Goal: Transaction & Acquisition: Purchase product/service

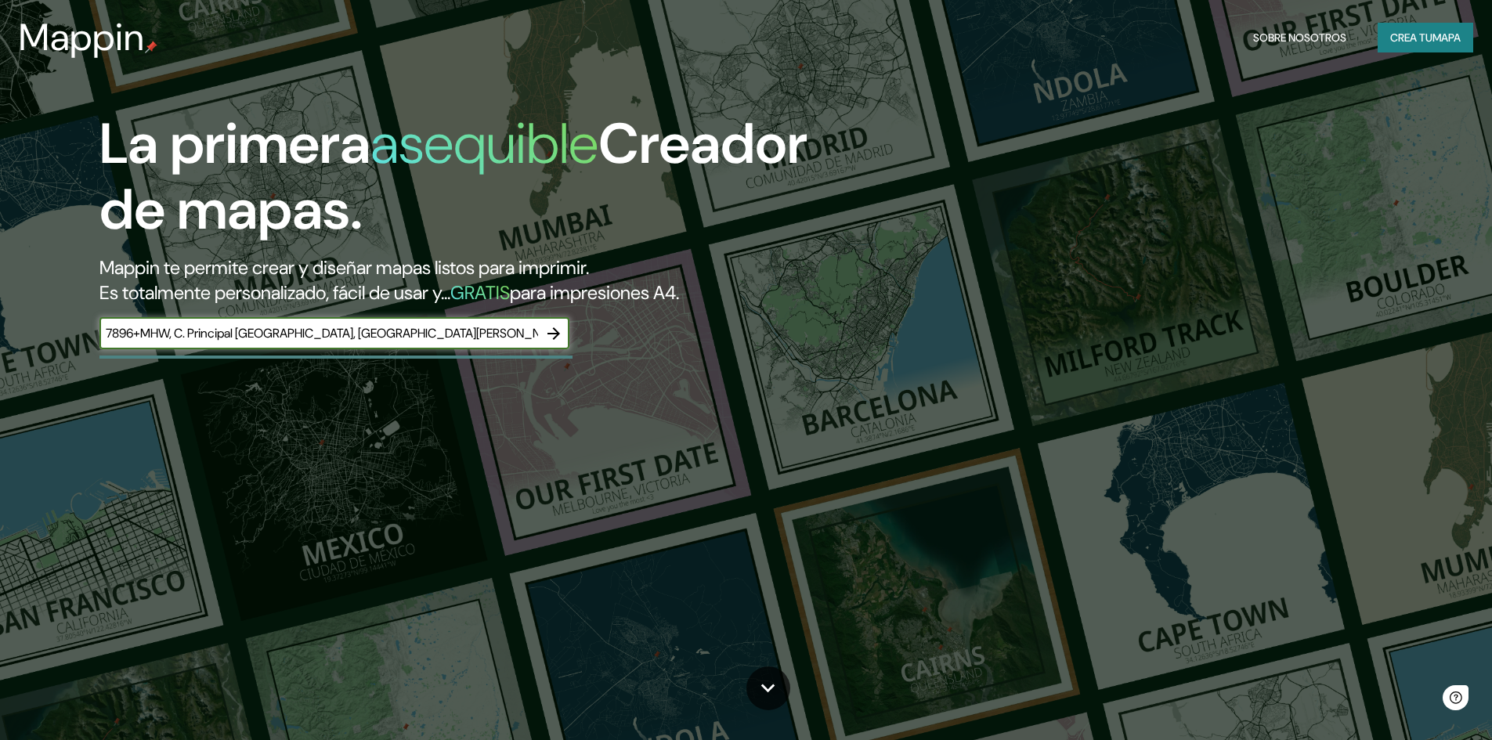
drag, startPoint x: 133, startPoint y: 328, endPoint x: -23, endPoint y: 330, distance: 155.9
click at [0, 330] on html "Mappin Sobre nosotros Crea tu mapa La primera asequible Creador de mapas. Mappi…" at bounding box center [746, 370] width 1492 height 740
type input "C. Principal Brisas Buena Vista, Río Duque, Provincia de Colón, Panamá"
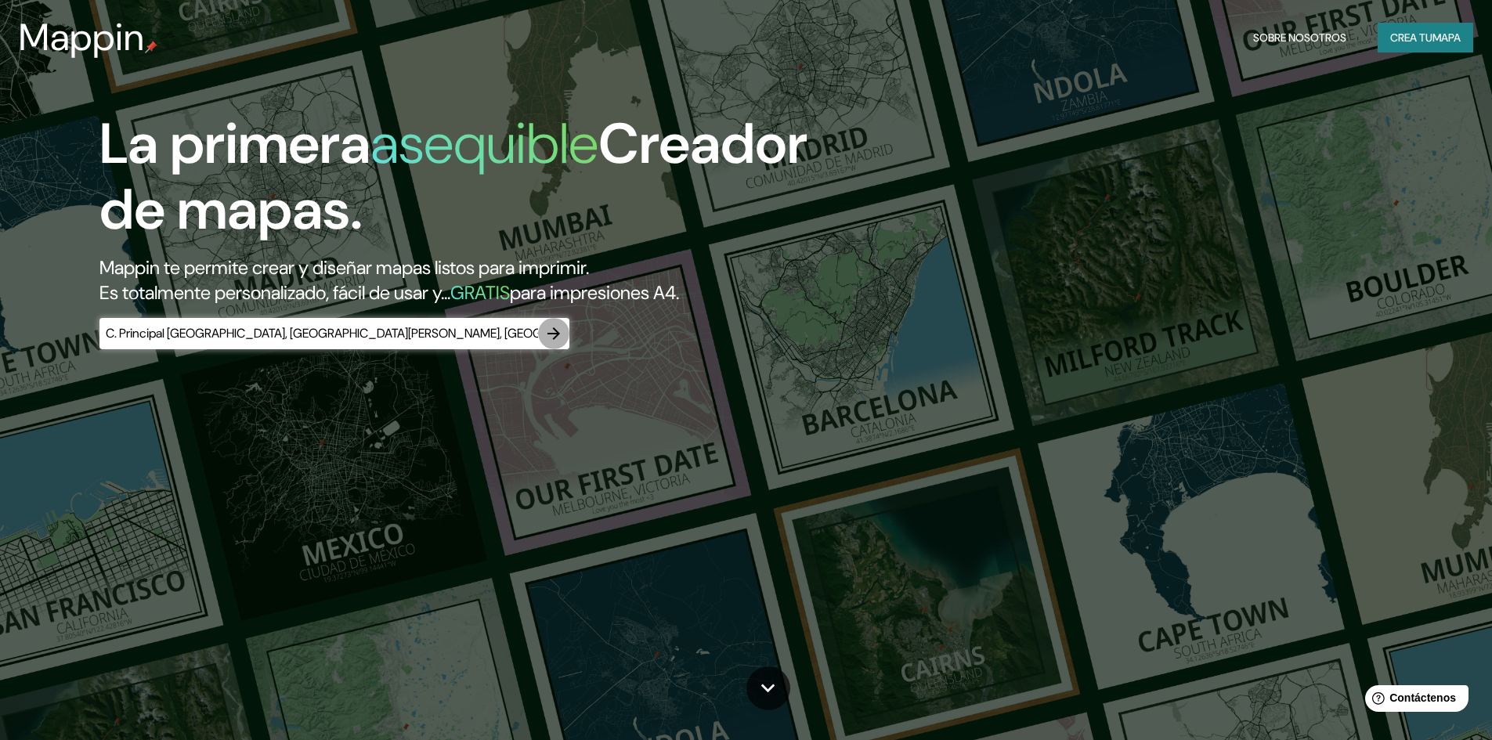
click at [555, 333] on icon "button" at bounding box center [554, 333] width 13 height 13
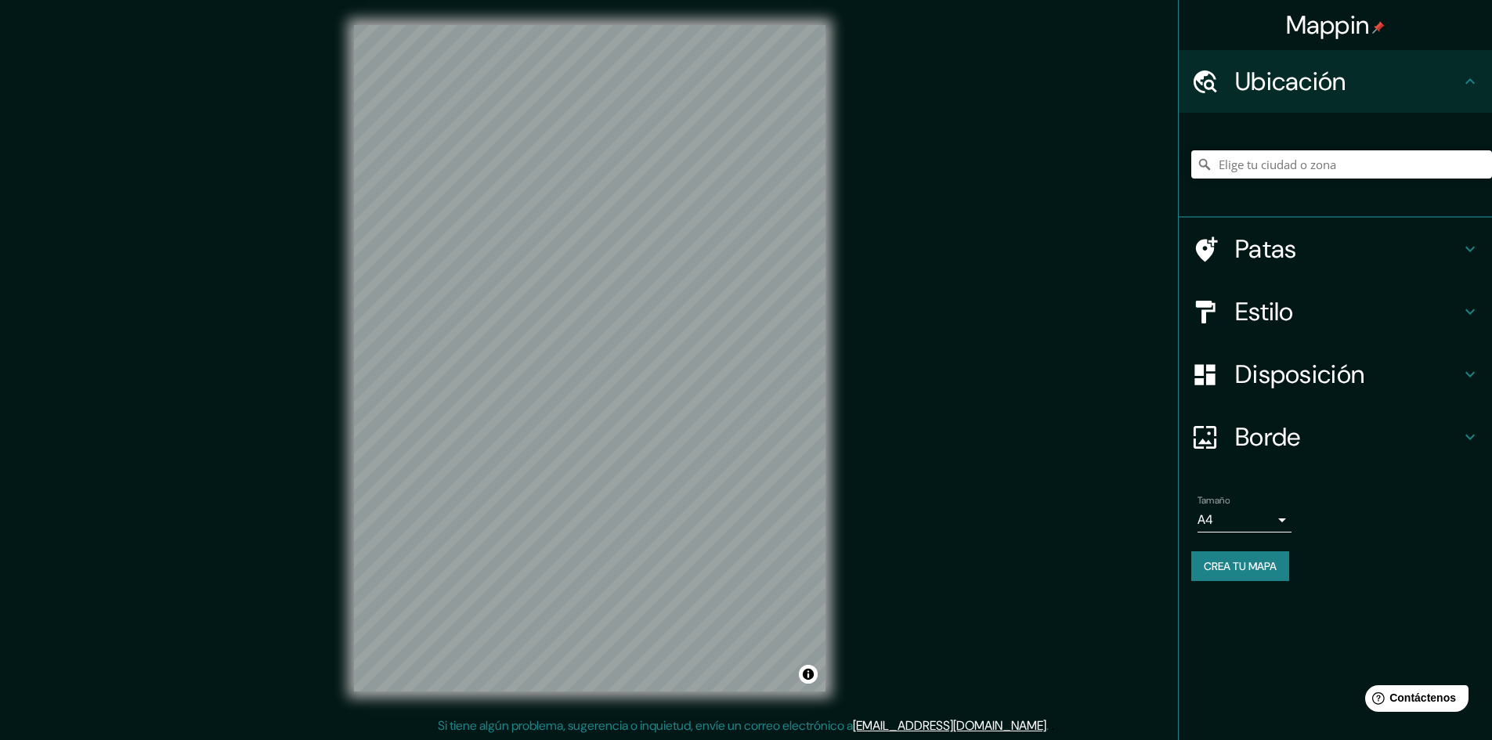
click at [1308, 154] on input "Elige tu ciudad o zona" at bounding box center [1342, 164] width 301 height 28
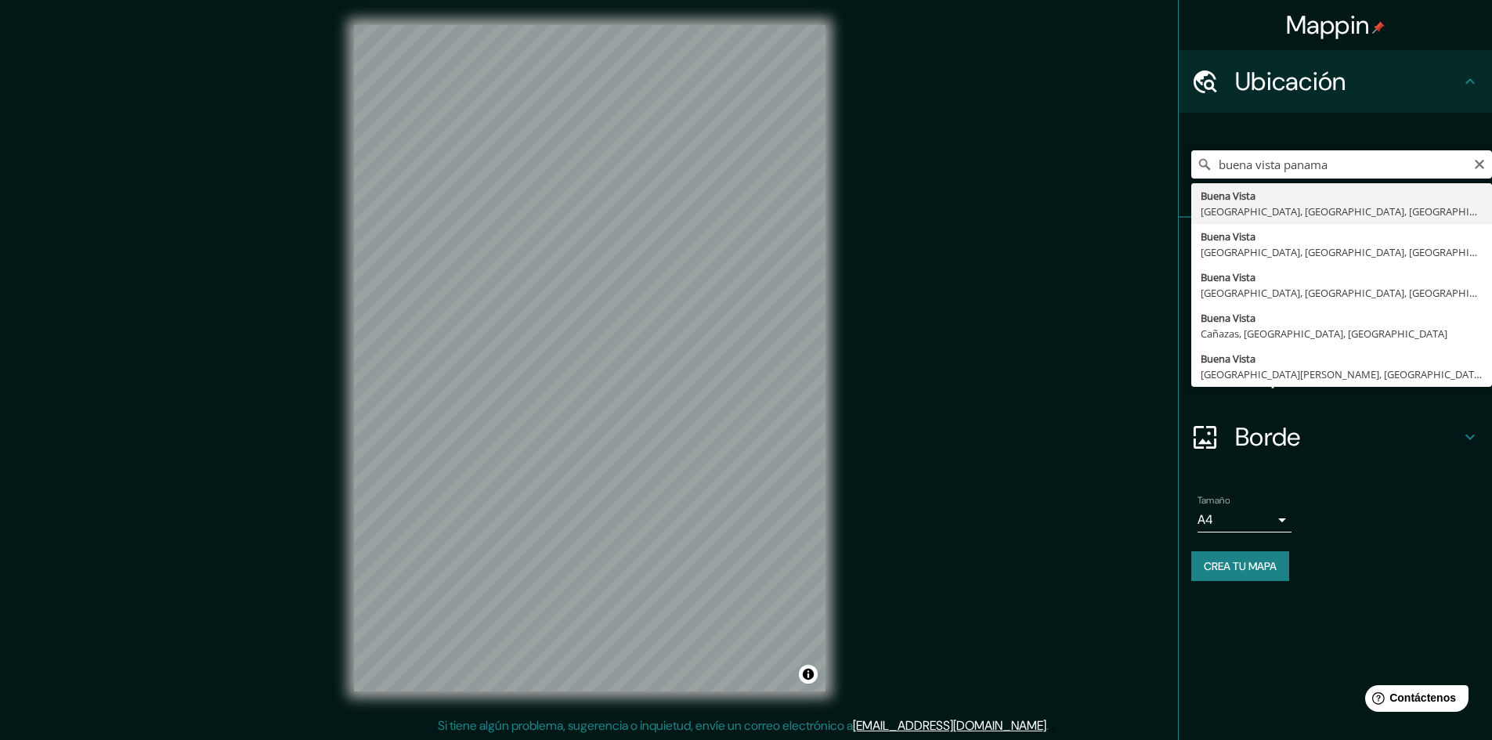
type input "Buena Vista, Panamá, Provincia de Panamá, Panamá"
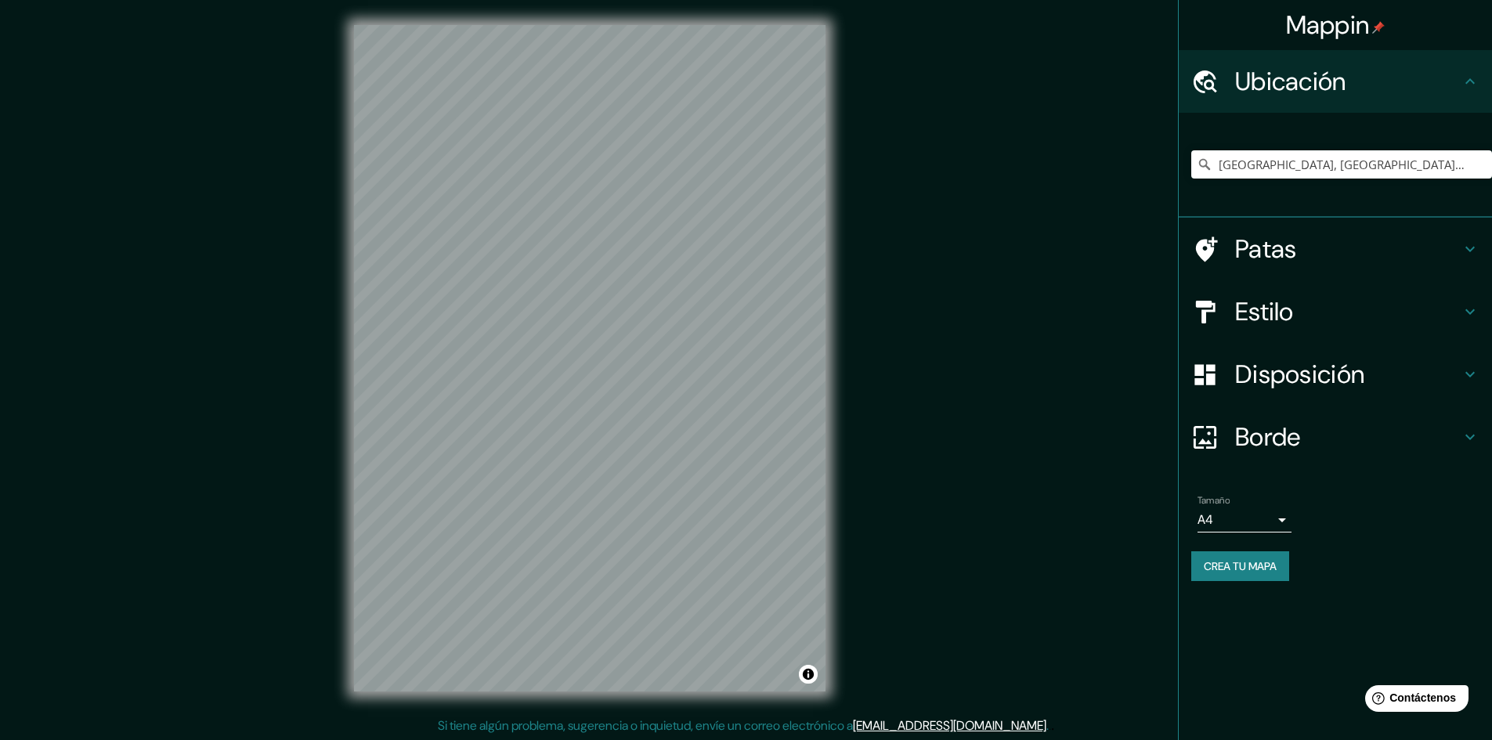
click at [739, 692] on div "© Mapbox © OpenStreetMap Improve this map" at bounding box center [590, 358] width 522 height 717
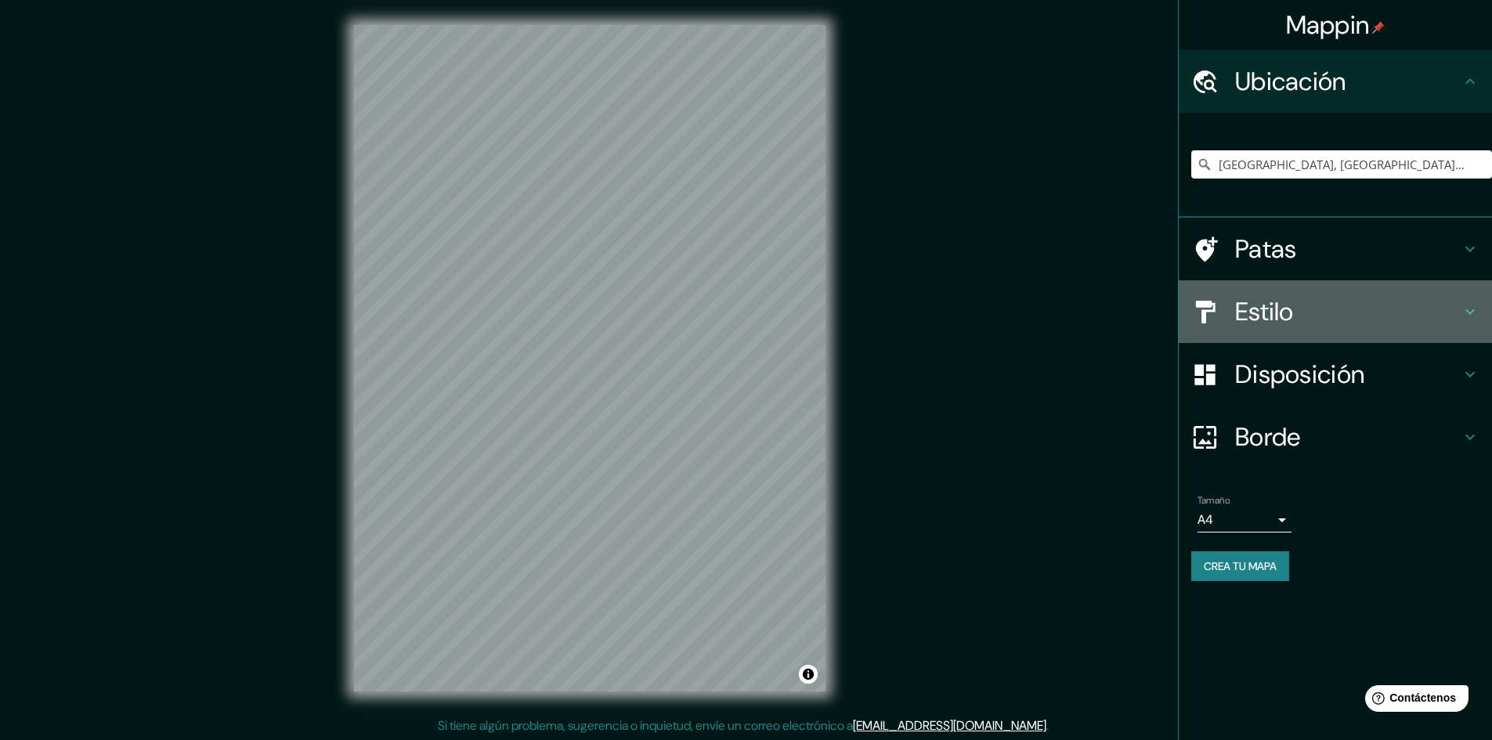
click at [1290, 307] on font "Estilo" at bounding box center [1264, 311] width 59 height 33
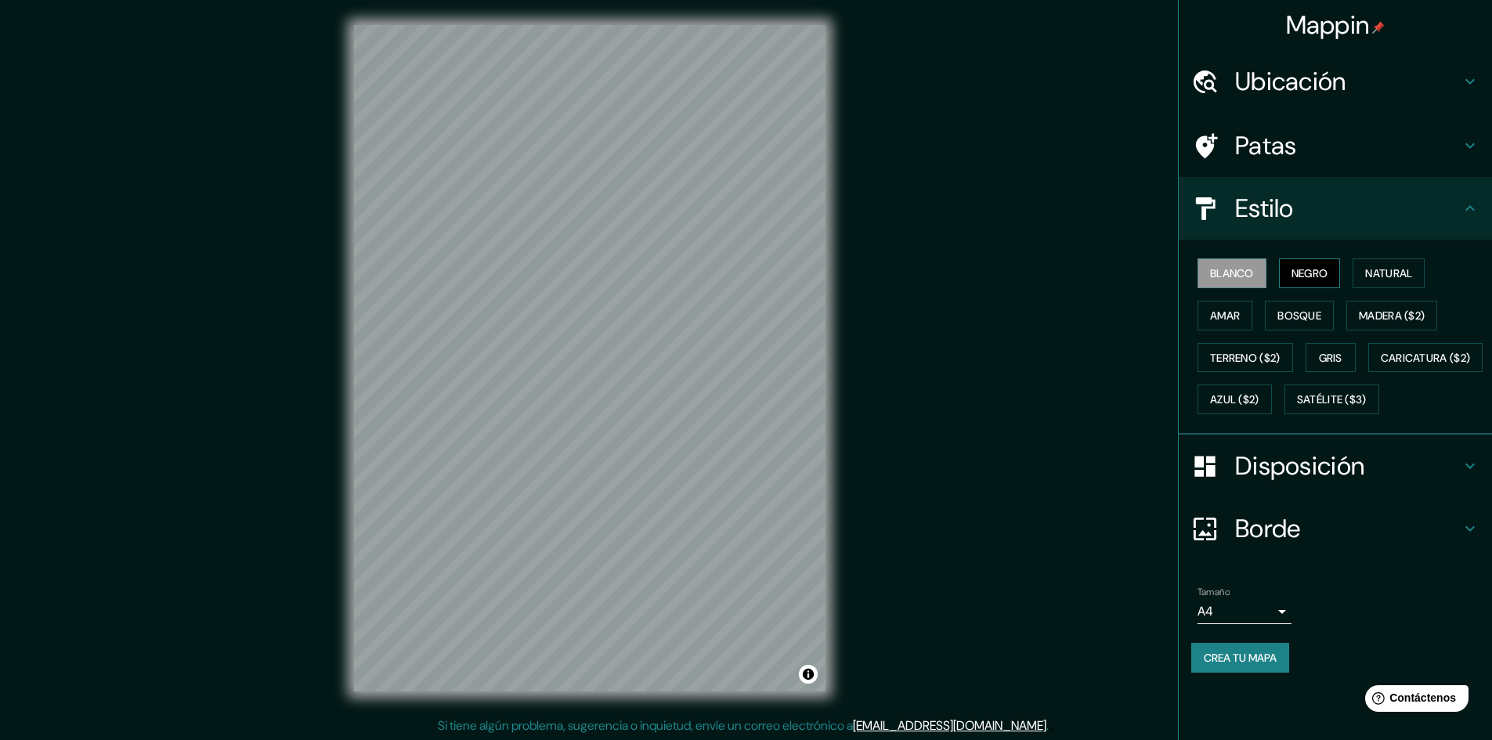
click at [1308, 272] on font "Negro" at bounding box center [1310, 273] width 37 height 14
click at [1398, 278] on font "Natural" at bounding box center [1389, 273] width 47 height 14
click at [1259, 308] on div "Blanco Negro Natural Amar Bosque Madera ($2) Terreno ($2) Gris Caricatura ($2) …" at bounding box center [1342, 336] width 301 height 168
click at [1228, 310] on font "Amar" at bounding box center [1225, 316] width 30 height 14
click at [1322, 310] on font "Bosque" at bounding box center [1300, 316] width 44 height 14
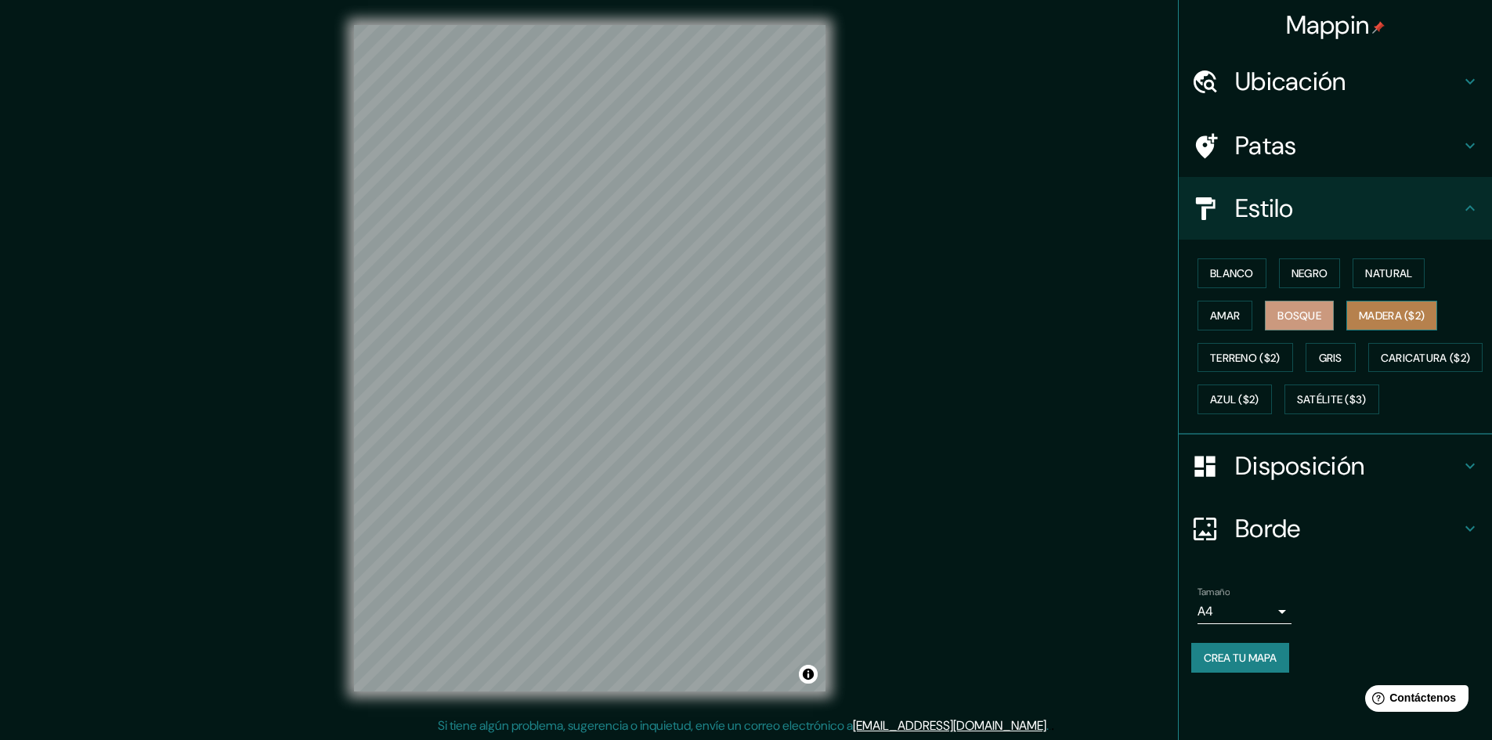
click at [1391, 324] on font "Madera ($2)" at bounding box center [1392, 316] width 66 height 20
click at [1246, 356] on font "Terreno ($2)" at bounding box center [1245, 358] width 71 height 14
click at [1343, 361] on font "Gris" at bounding box center [1331, 358] width 24 height 14
click at [1269, 362] on font "Terreno ($2)" at bounding box center [1245, 358] width 71 height 14
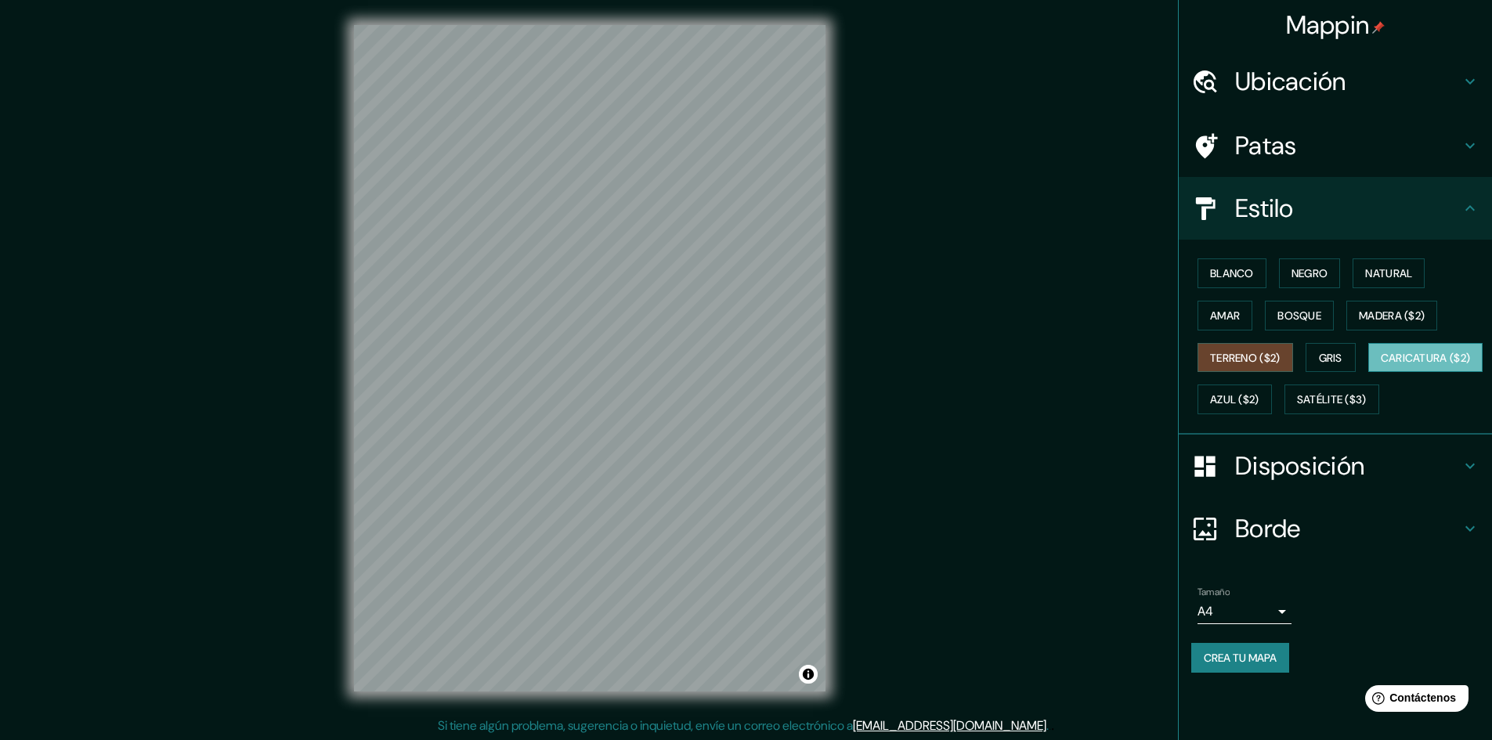
click at [1381, 365] on font "Caricatura ($2)" at bounding box center [1426, 358] width 90 height 14
click at [1260, 407] on font "Azul ($2)" at bounding box center [1234, 399] width 49 height 20
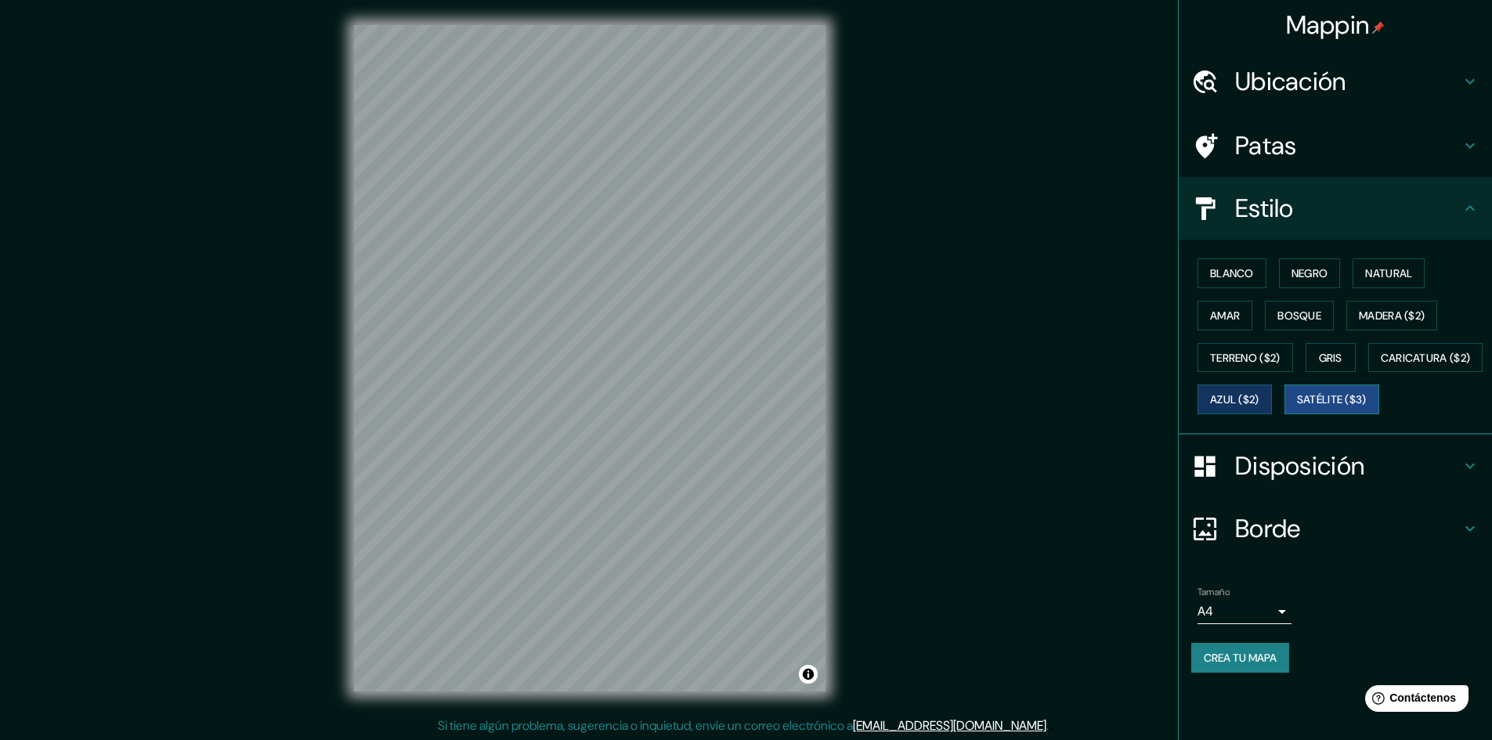
click at [1297, 407] on font "Satélite ($3)" at bounding box center [1332, 400] width 70 height 14
click at [1243, 273] on font "Blanco" at bounding box center [1232, 273] width 44 height 14
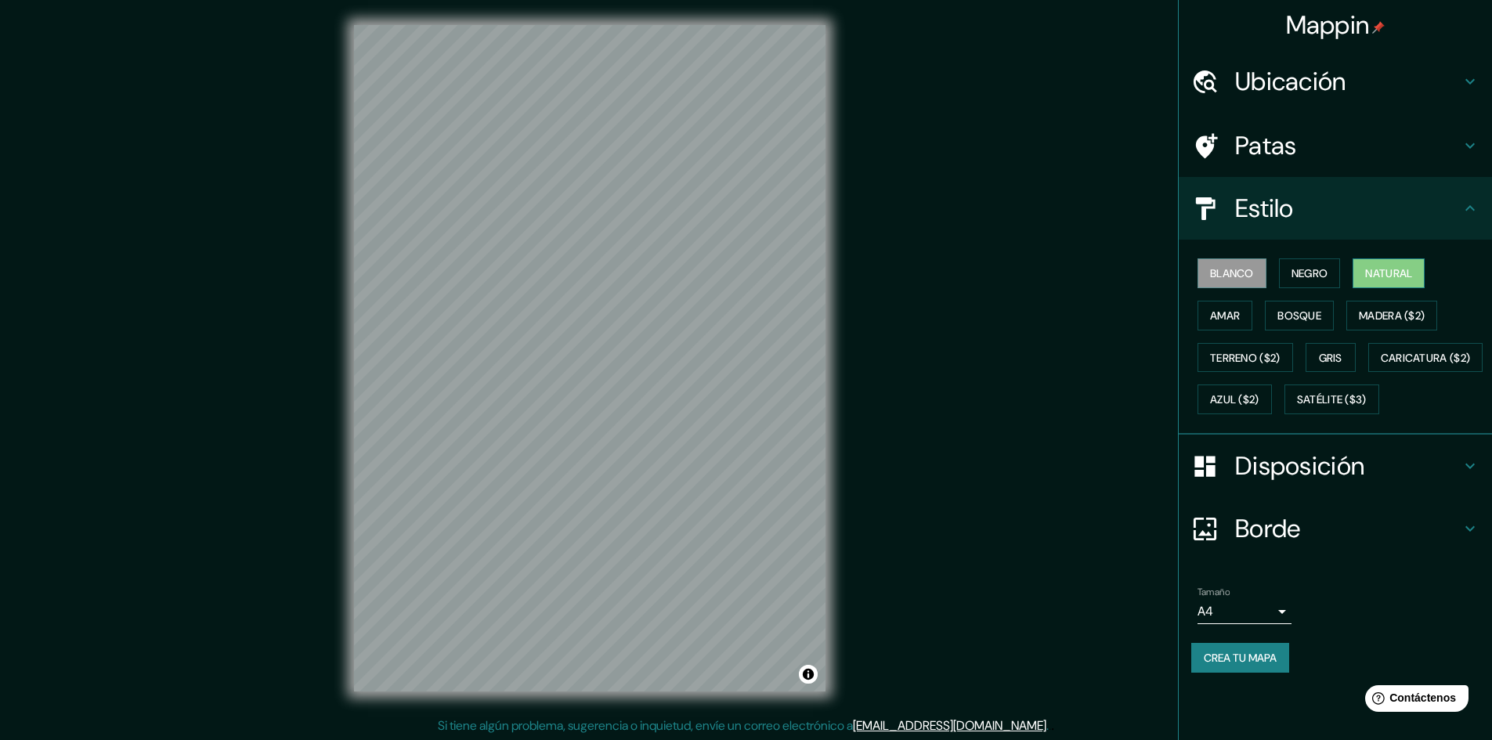
click at [1401, 284] on button "Natural" at bounding box center [1389, 274] width 72 height 30
click at [1214, 265] on font "Blanco" at bounding box center [1232, 273] width 44 height 20
click at [1246, 267] on font "Blanco" at bounding box center [1232, 273] width 44 height 14
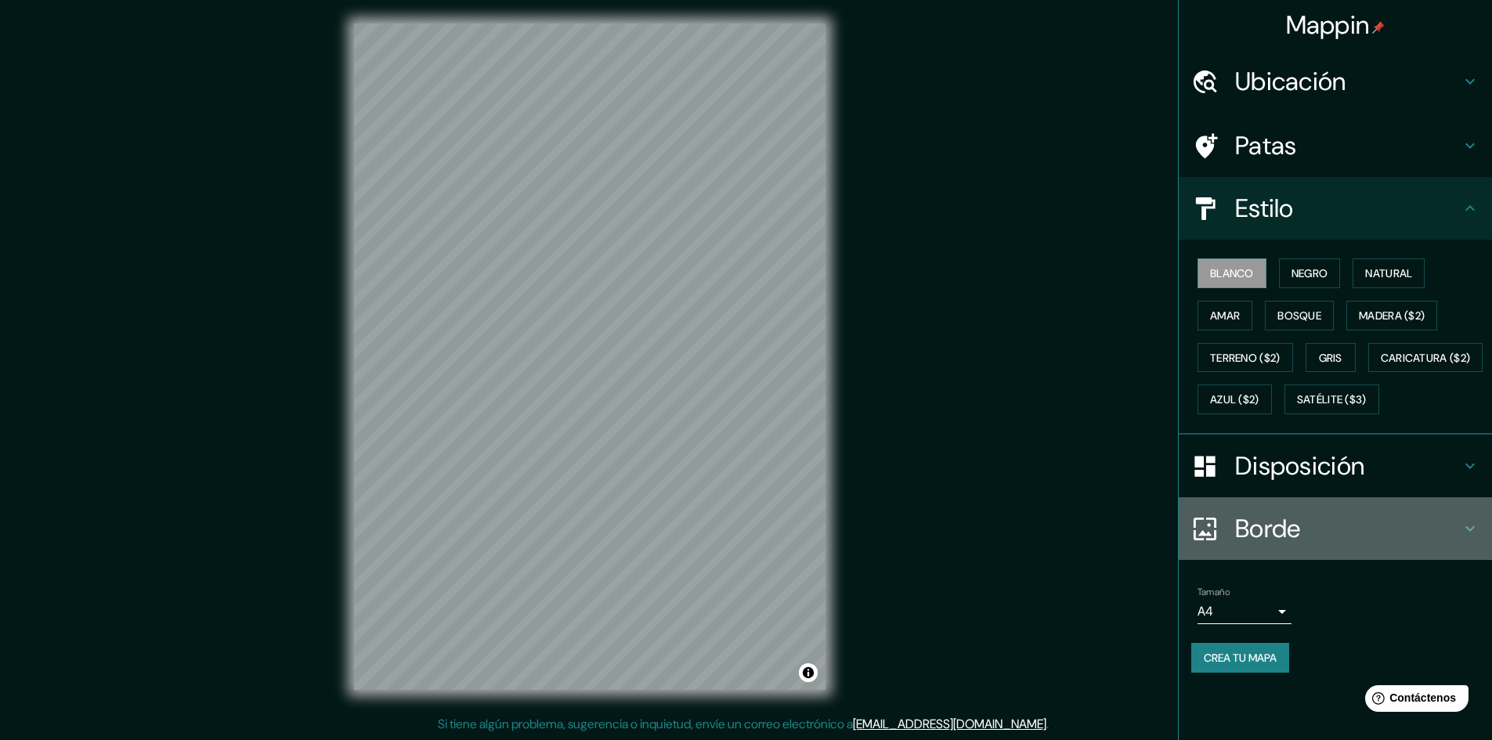
click at [1478, 538] on icon at bounding box center [1470, 528] width 19 height 19
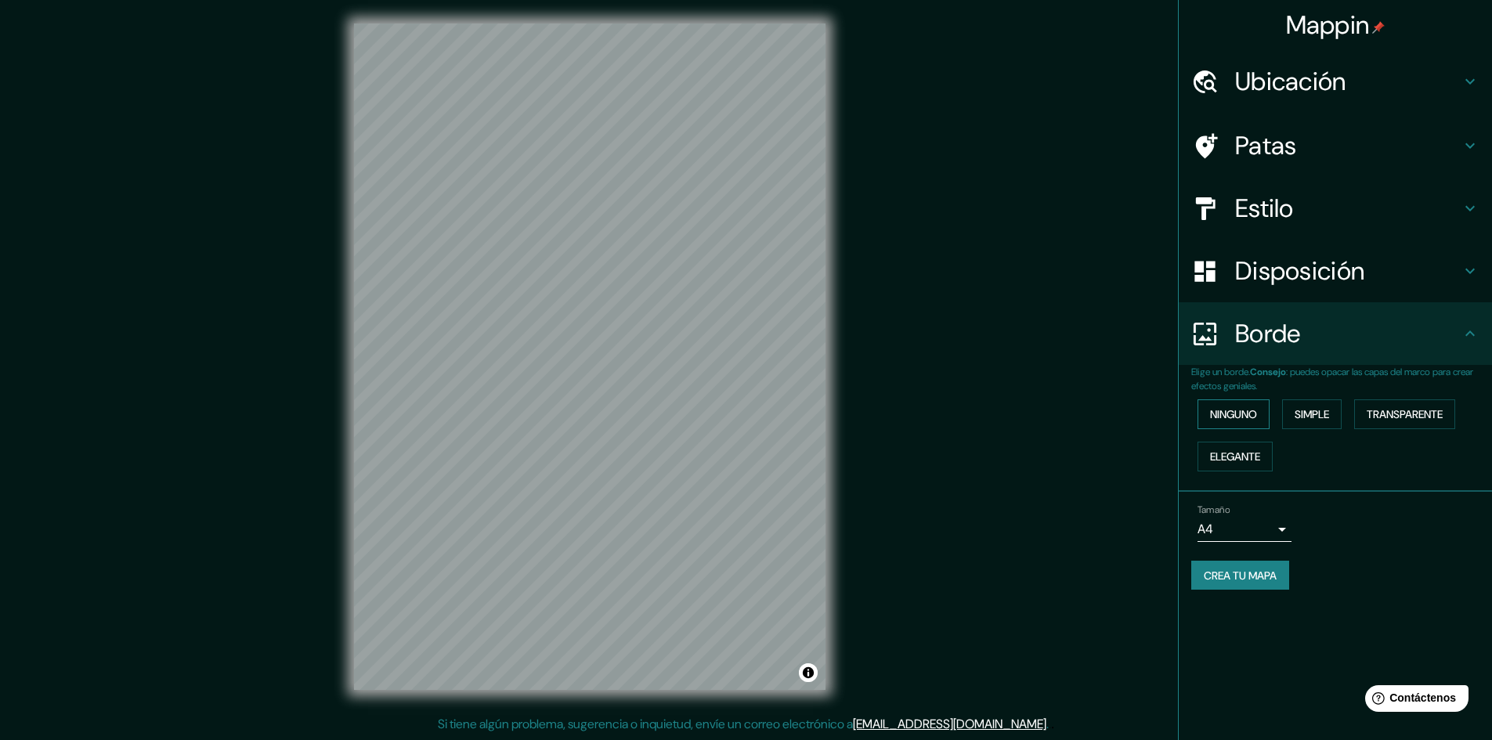
click at [1226, 411] on font "Ninguno" at bounding box center [1233, 414] width 47 height 14
click at [1257, 451] on font "Elegante" at bounding box center [1235, 457] width 50 height 14
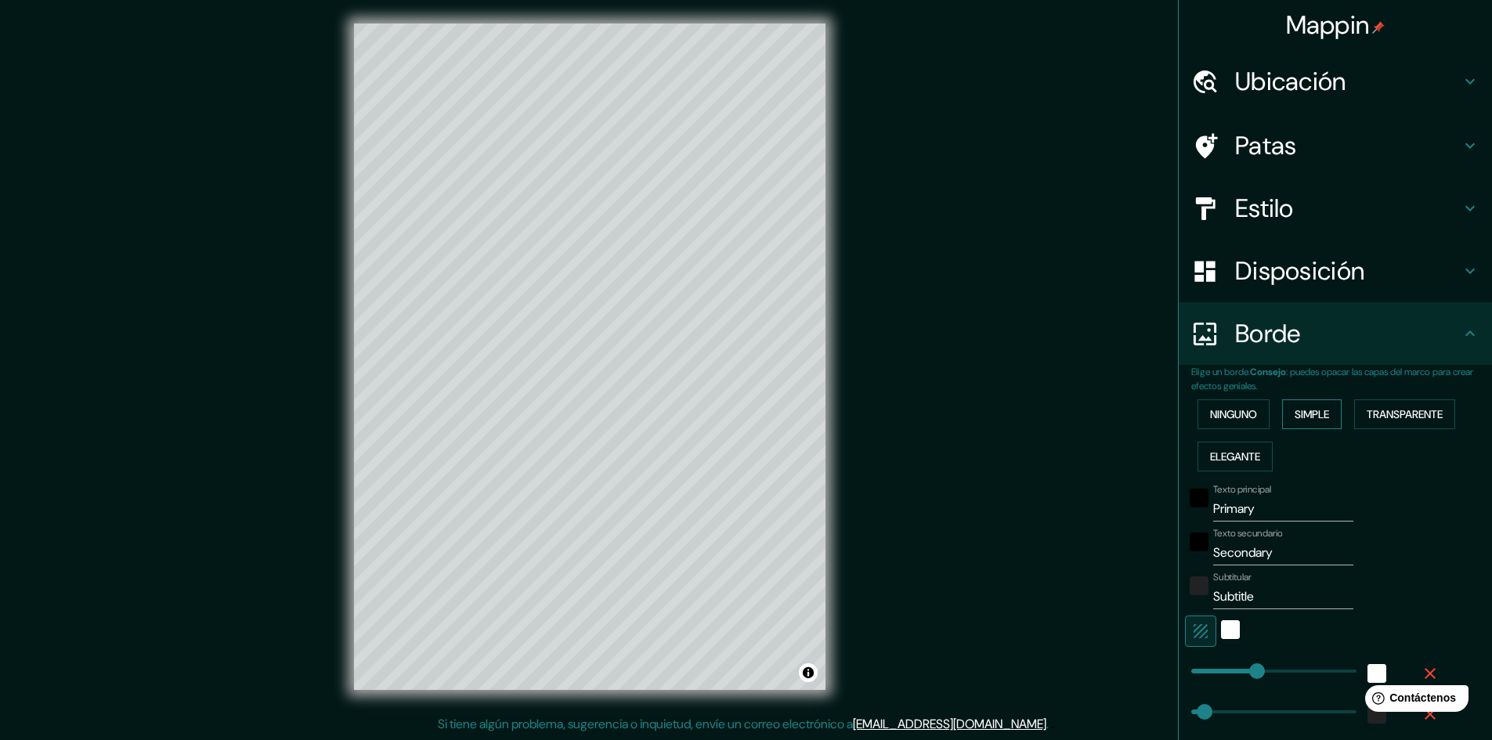
click at [1295, 414] on font "Simple" at bounding box center [1312, 414] width 34 height 14
click at [1419, 416] on font "Transparente" at bounding box center [1405, 414] width 76 height 14
click at [1228, 401] on button "Ninguno" at bounding box center [1234, 415] width 72 height 30
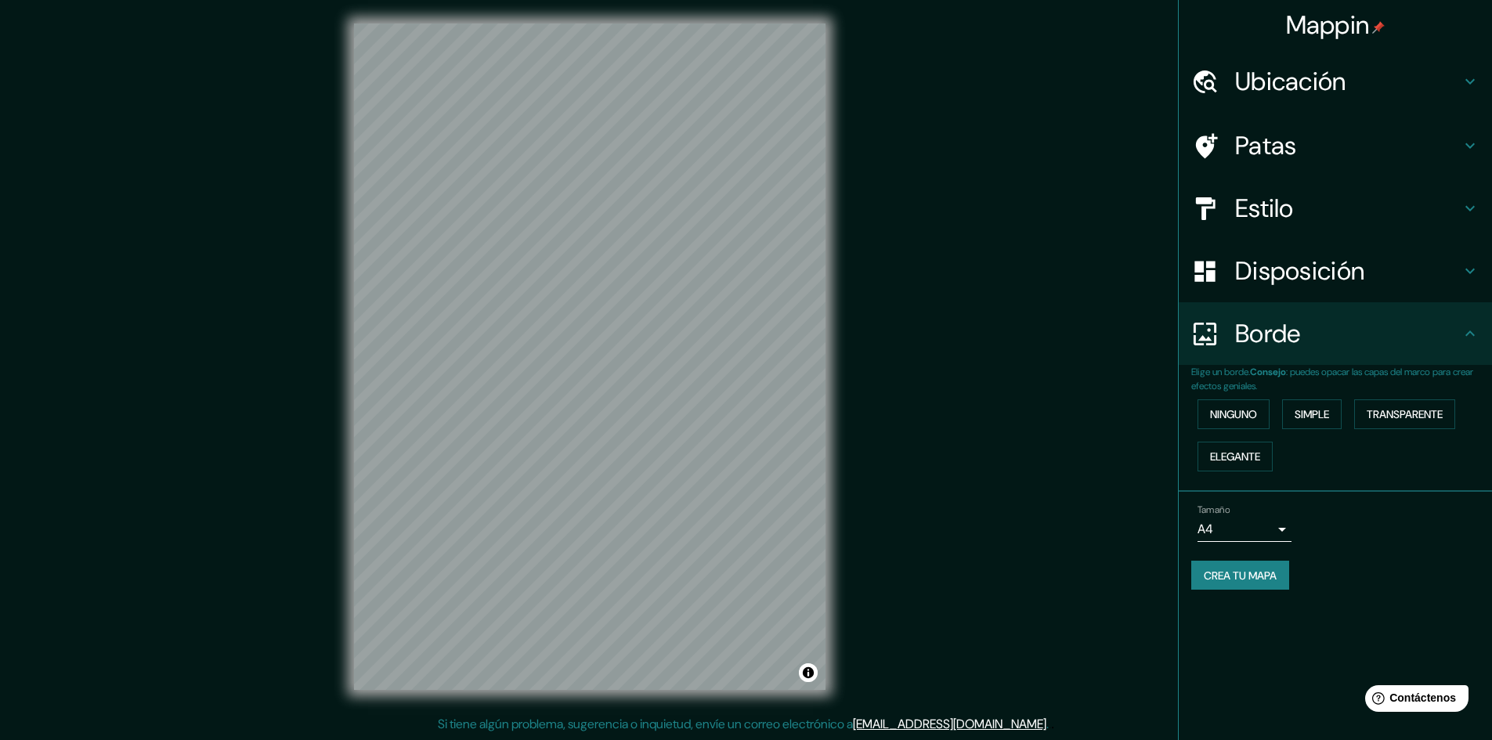
click at [1286, 291] on div "Disposición" at bounding box center [1335, 271] width 313 height 63
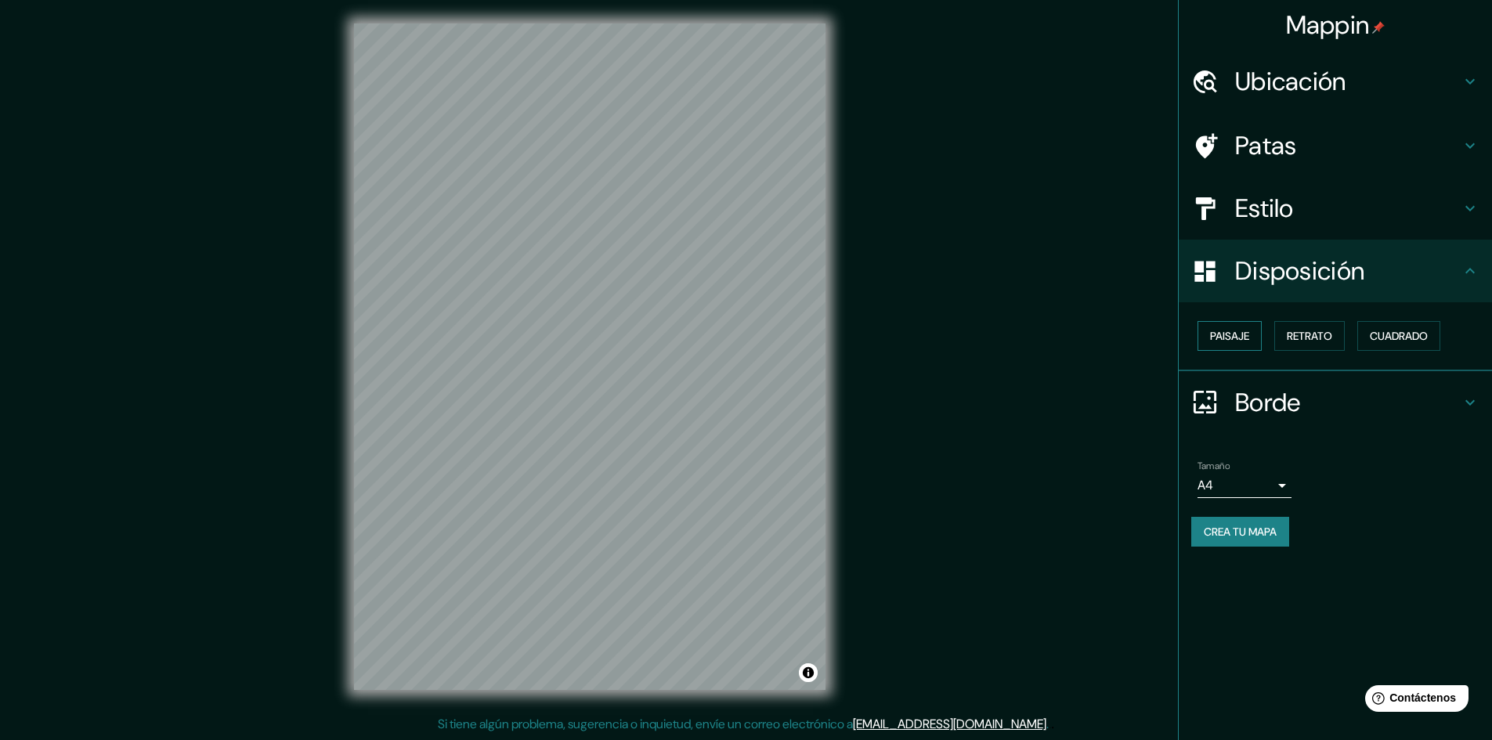
click at [1258, 342] on button "Paisaje" at bounding box center [1230, 336] width 64 height 30
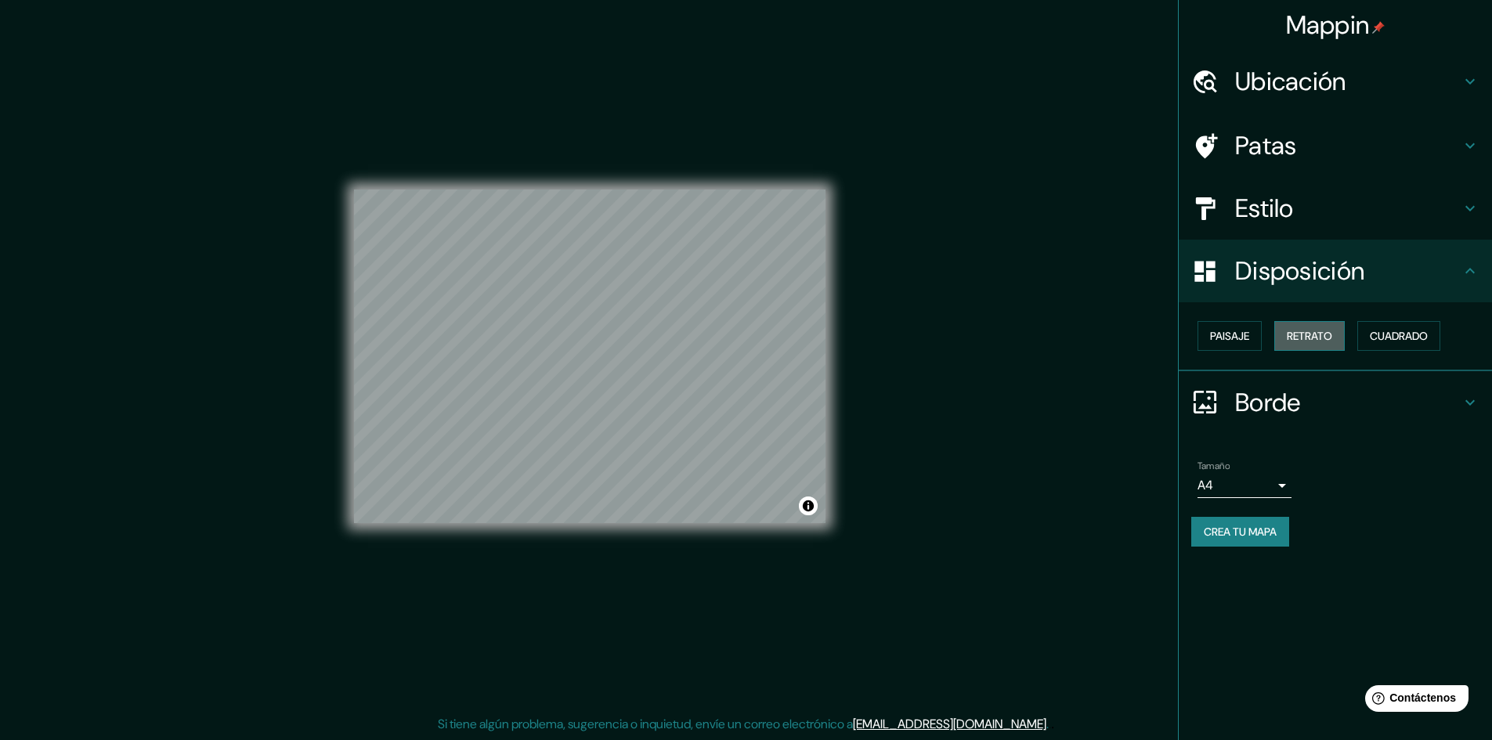
click at [1304, 338] on font "Retrato" at bounding box center [1309, 336] width 45 height 14
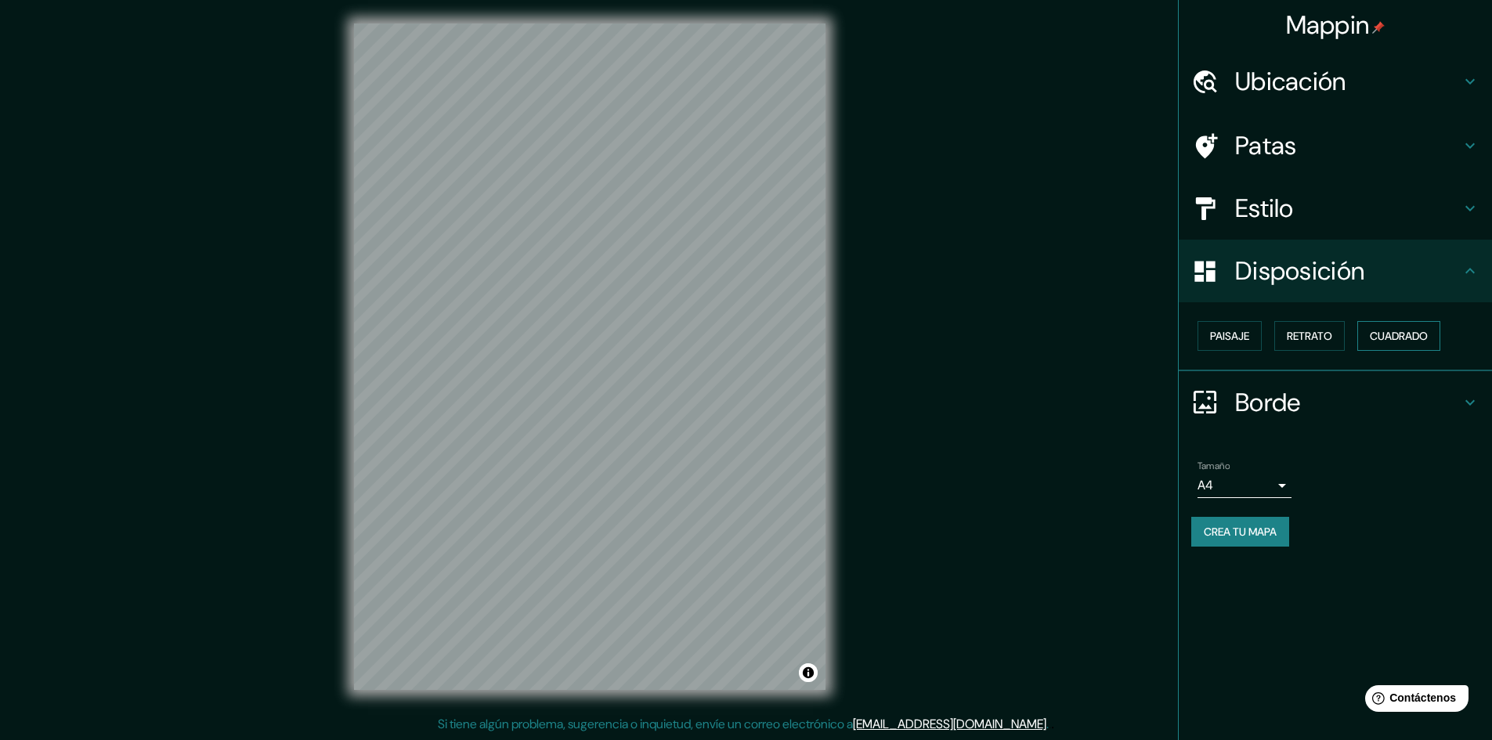
click at [1387, 349] on button "Cuadrado" at bounding box center [1399, 336] width 83 height 30
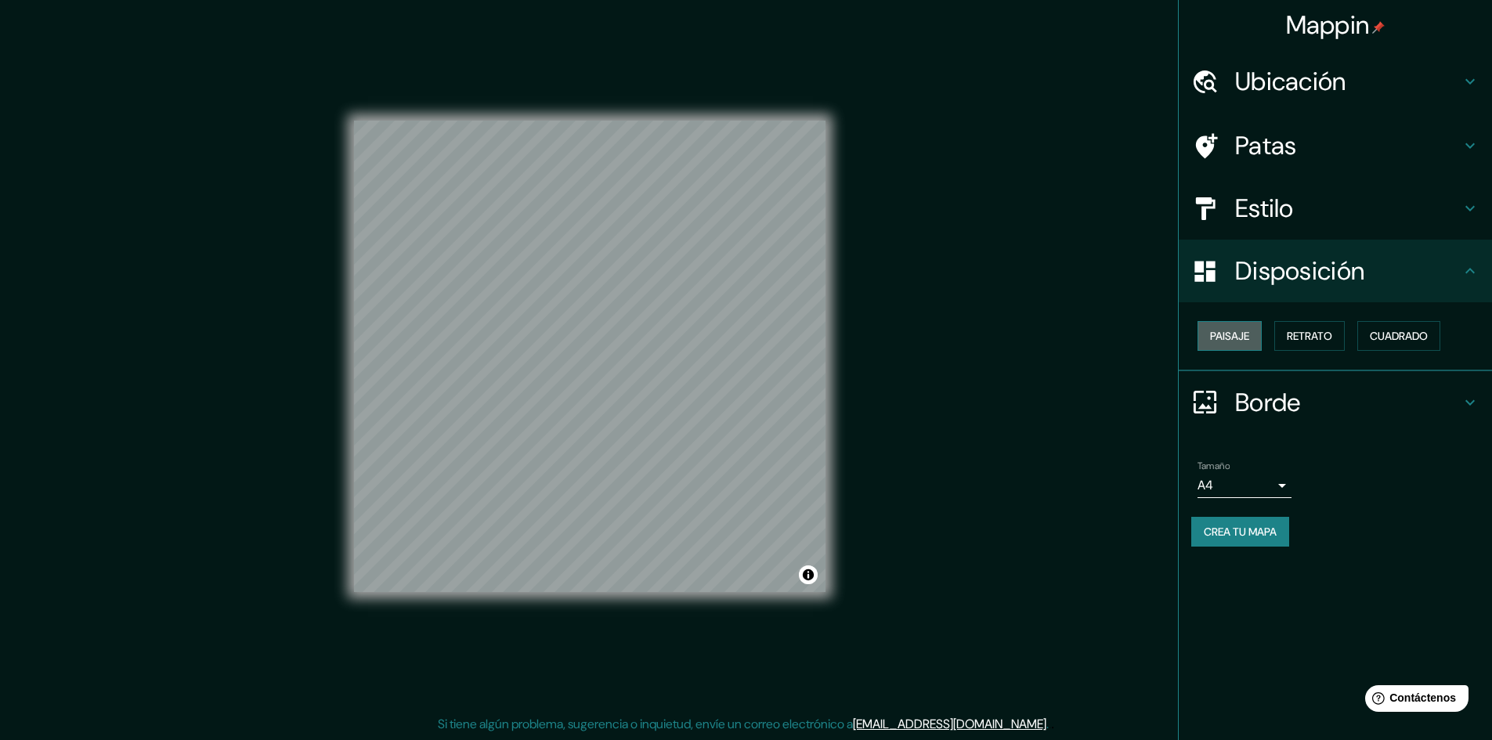
click at [1214, 332] on font "Paisaje" at bounding box center [1229, 336] width 39 height 14
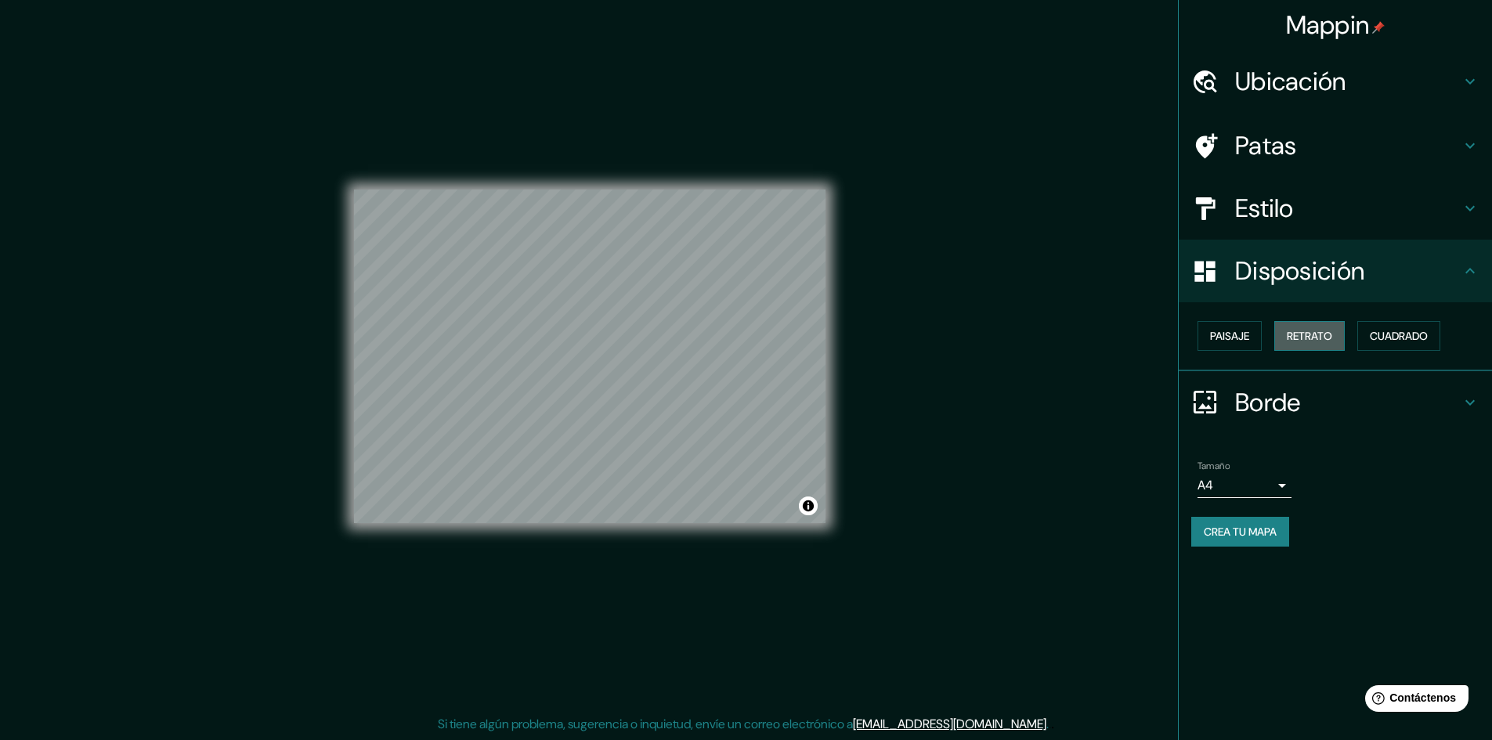
click at [1320, 339] on font "Retrato" at bounding box center [1309, 336] width 45 height 14
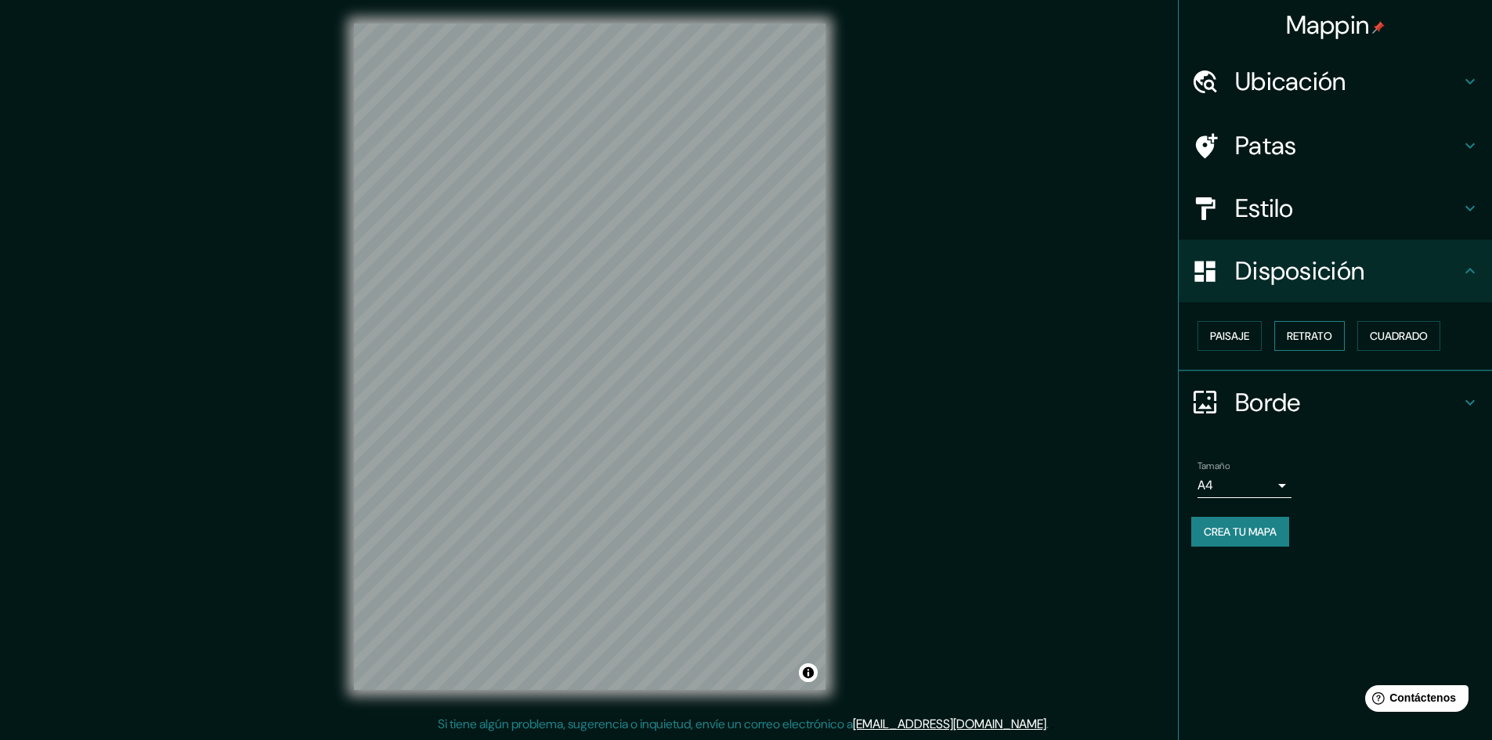
click at [1344, 338] on button "Retrato" at bounding box center [1310, 336] width 71 height 30
click at [1278, 89] on font "Ubicación" at bounding box center [1290, 81] width 111 height 33
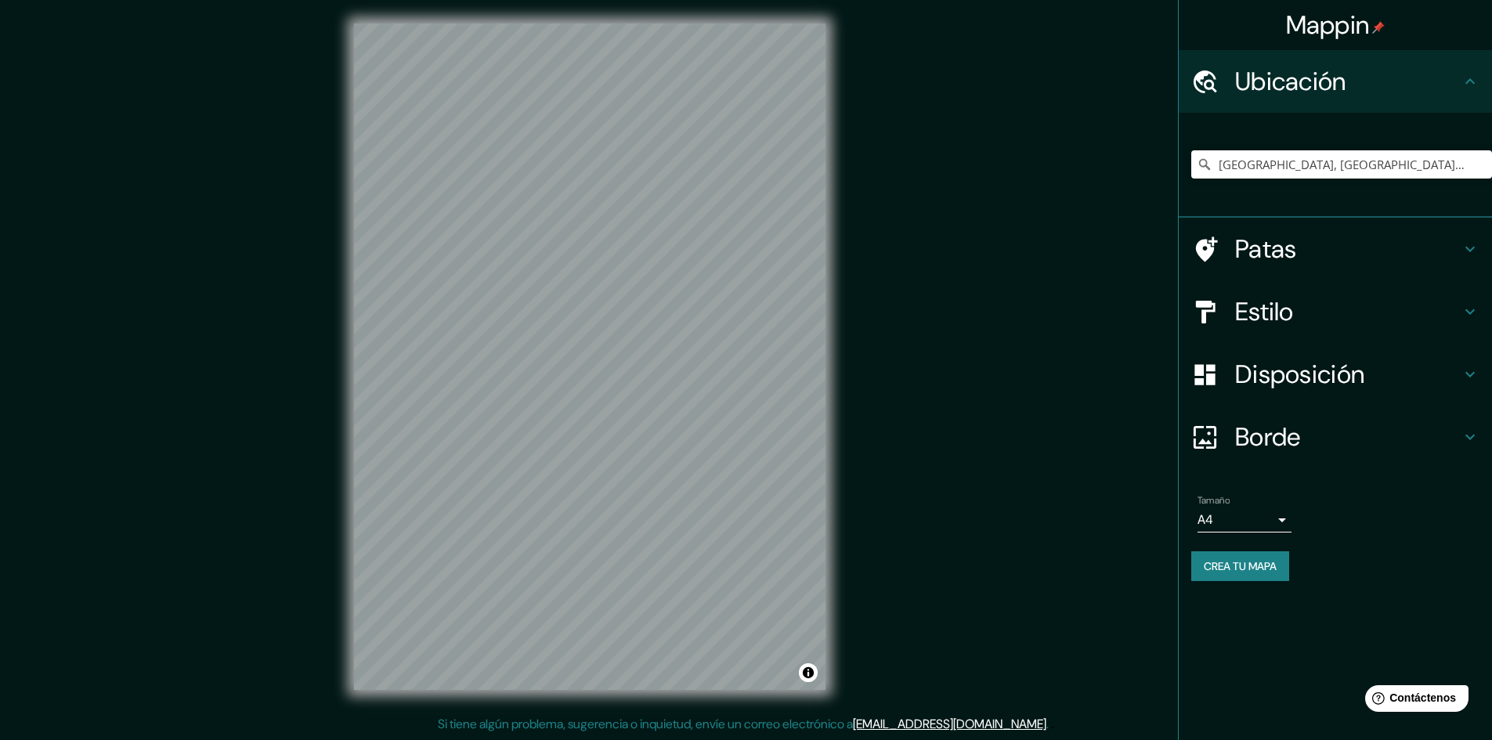
click at [1281, 254] on font "Patas" at bounding box center [1266, 249] width 62 height 33
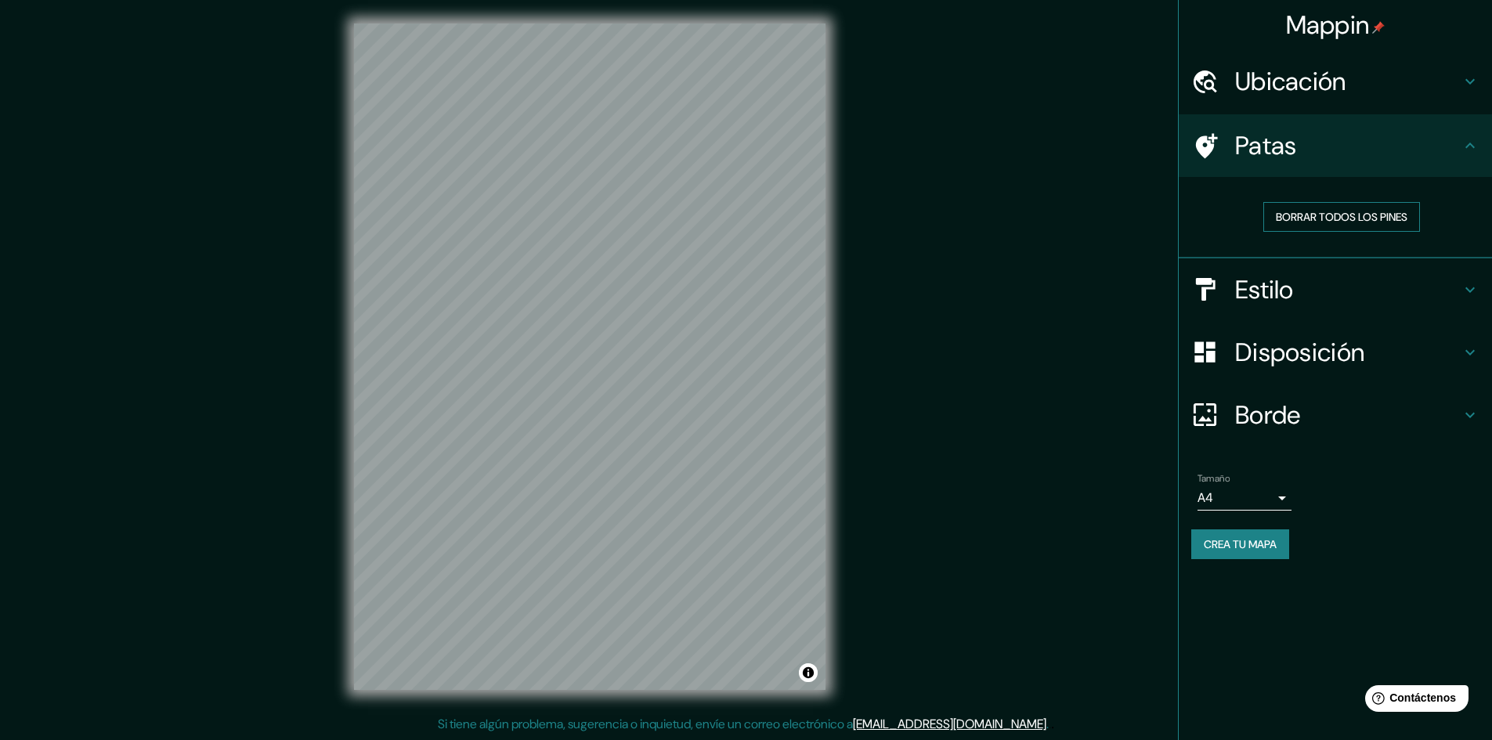
click at [1319, 207] on font "Borrar todos los pines" at bounding box center [1342, 217] width 132 height 20
click at [1316, 218] on font "Borrar todos los pines" at bounding box center [1342, 217] width 132 height 14
click at [1430, 152] on h4 "Patas" at bounding box center [1348, 145] width 226 height 31
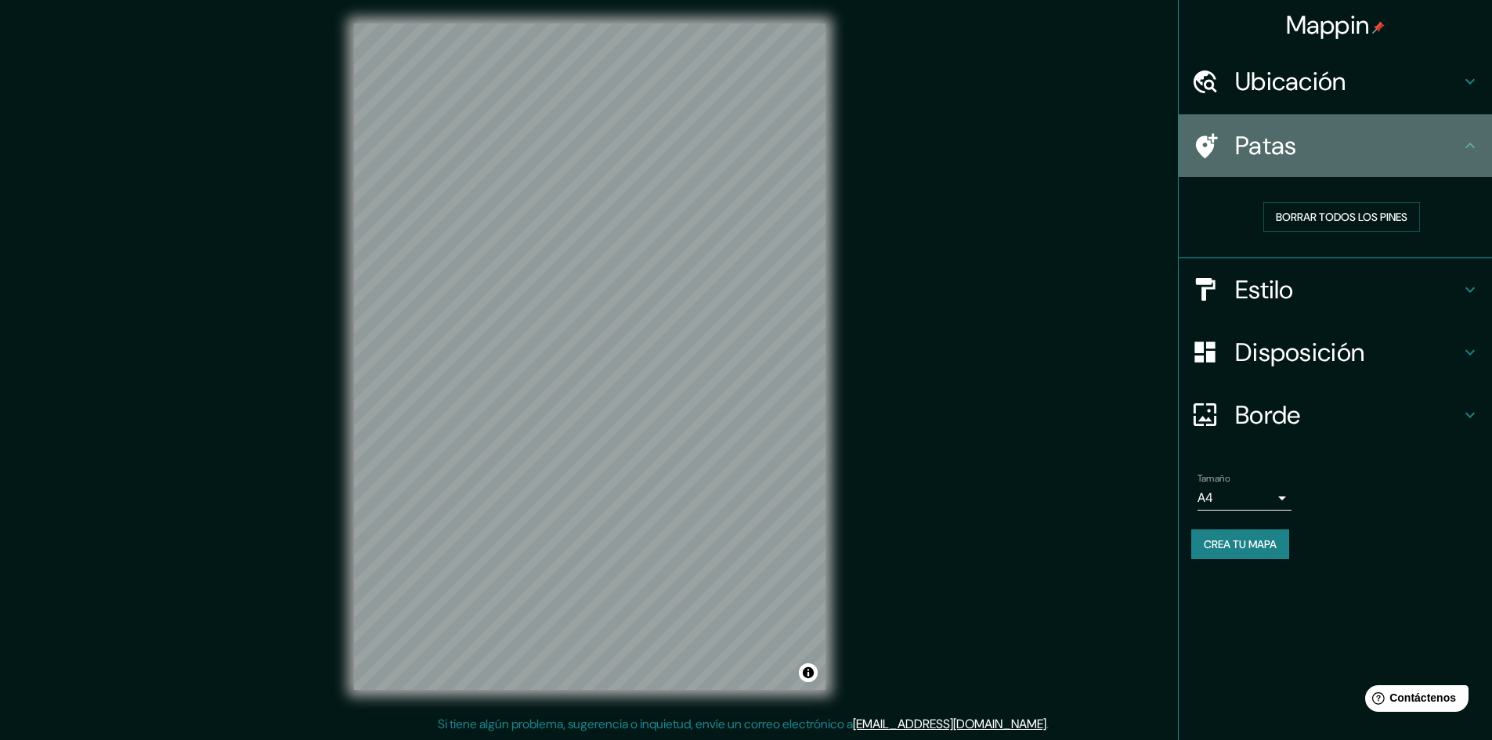
click at [1475, 143] on icon at bounding box center [1470, 145] width 19 height 19
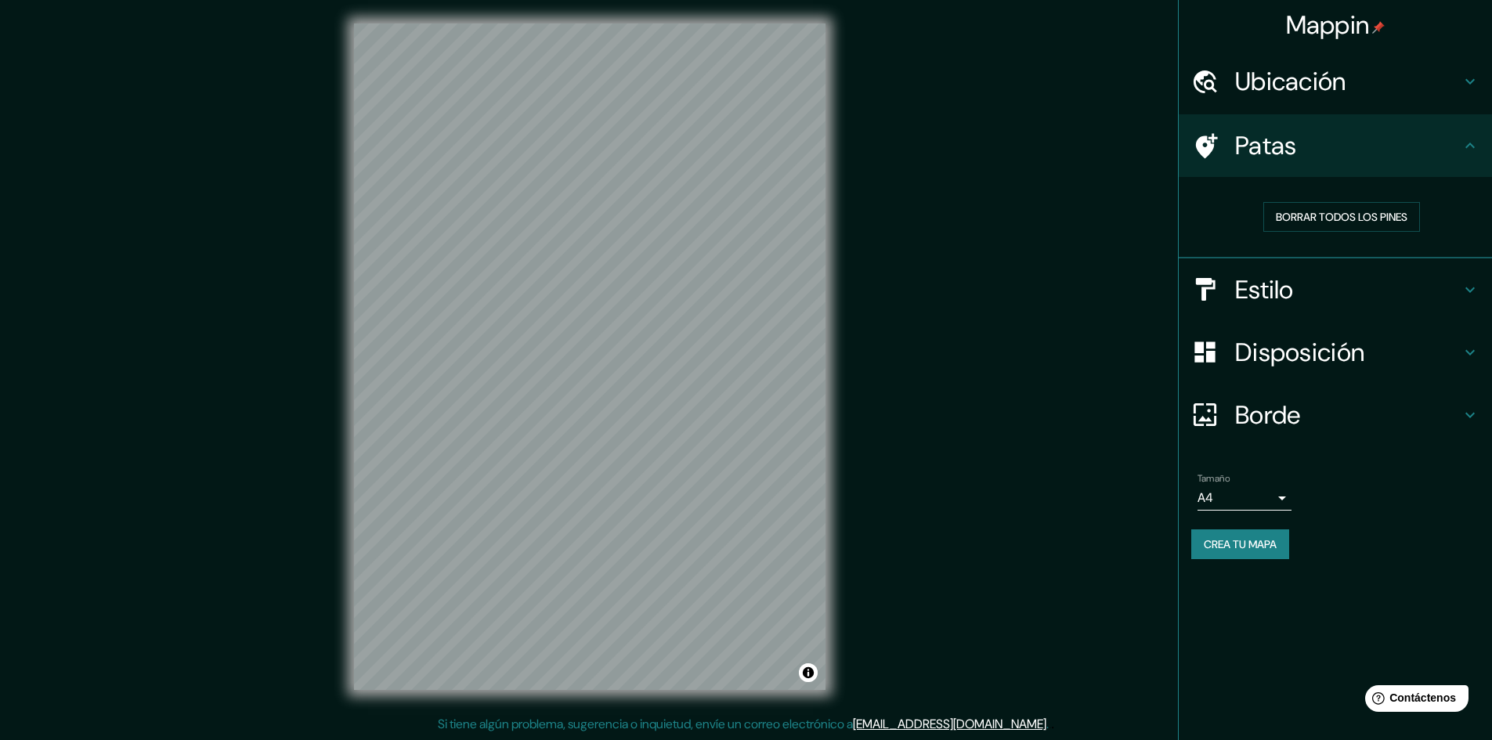
click at [1471, 147] on icon at bounding box center [1470, 145] width 19 height 19
click at [1341, 284] on h4 "Estilo" at bounding box center [1348, 289] width 226 height 31
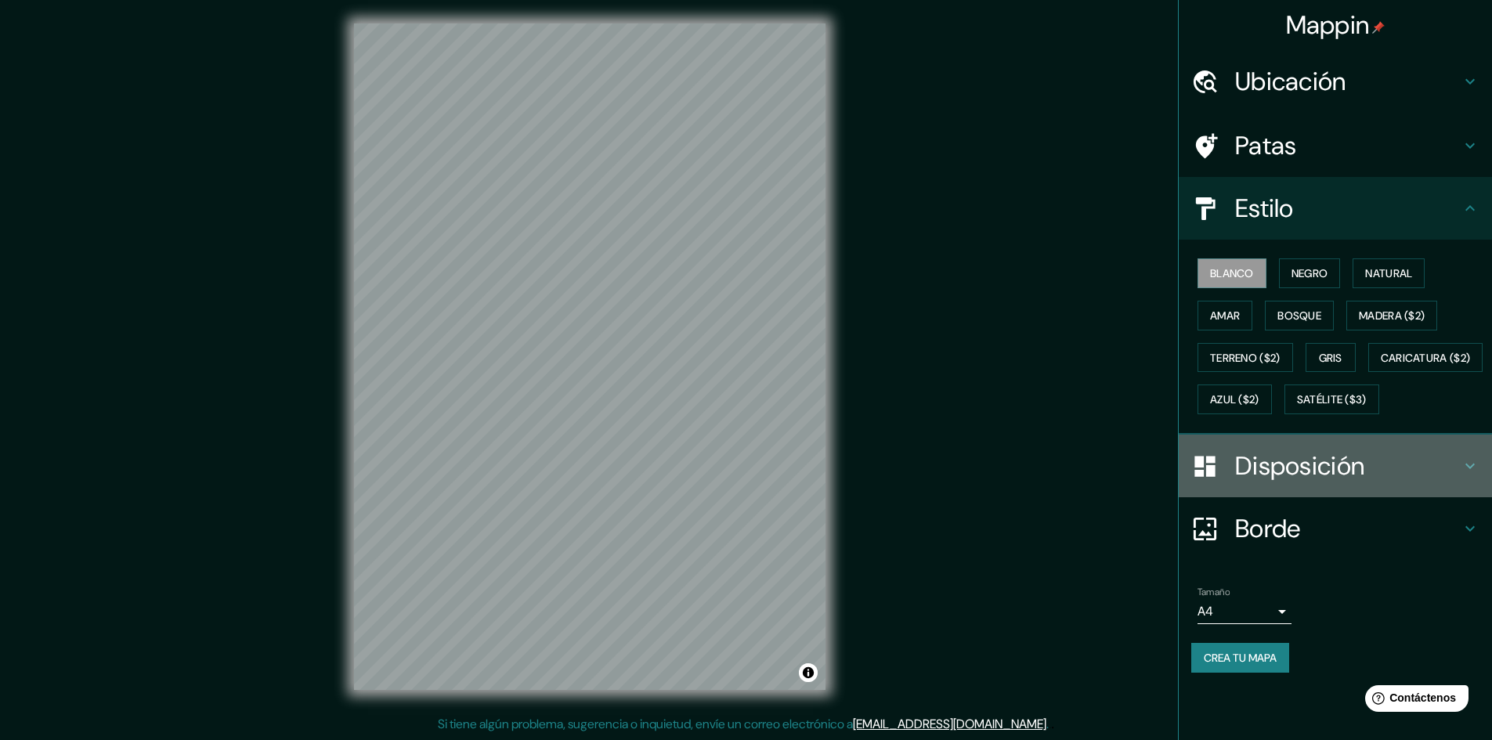
click at [1268, 483] on font "Disposición" at bounding box center [1299, 466] width 129 height 33
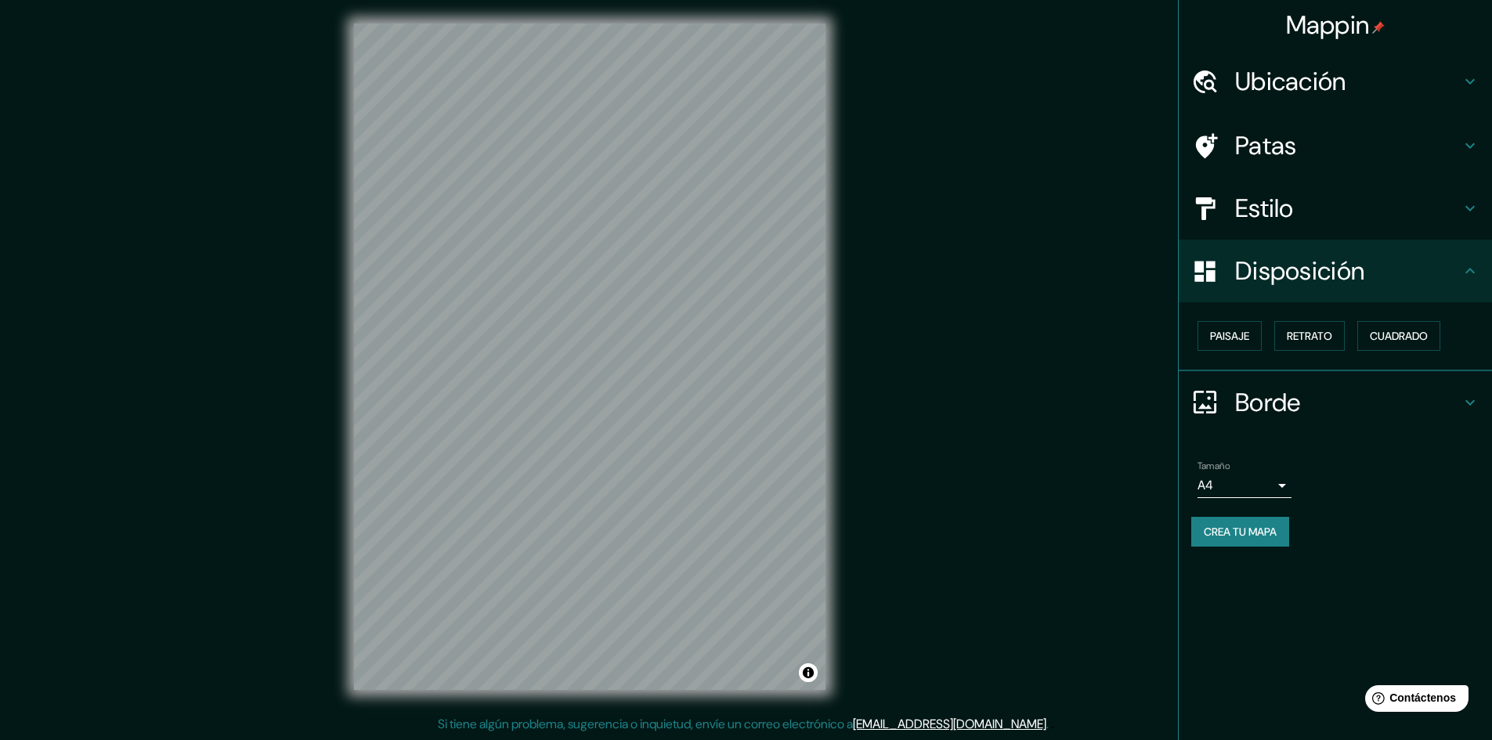
click at [1338, 395] on h4 "Borde" at bounding box center [1348, 402] width 226 height 31
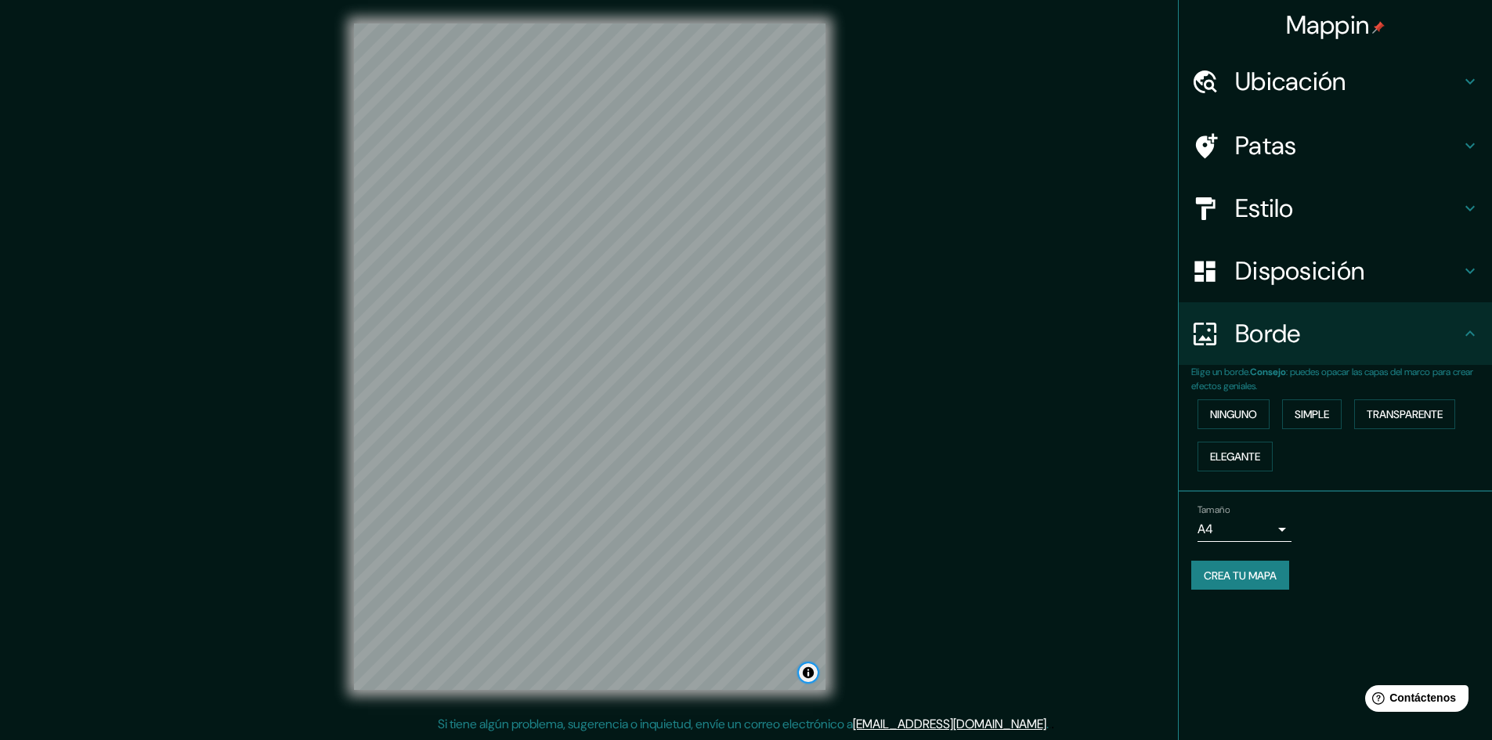
click at [811, 672] on button "Activar o desactivar atribución" at bounding box center [808, 673] width 19 height 19
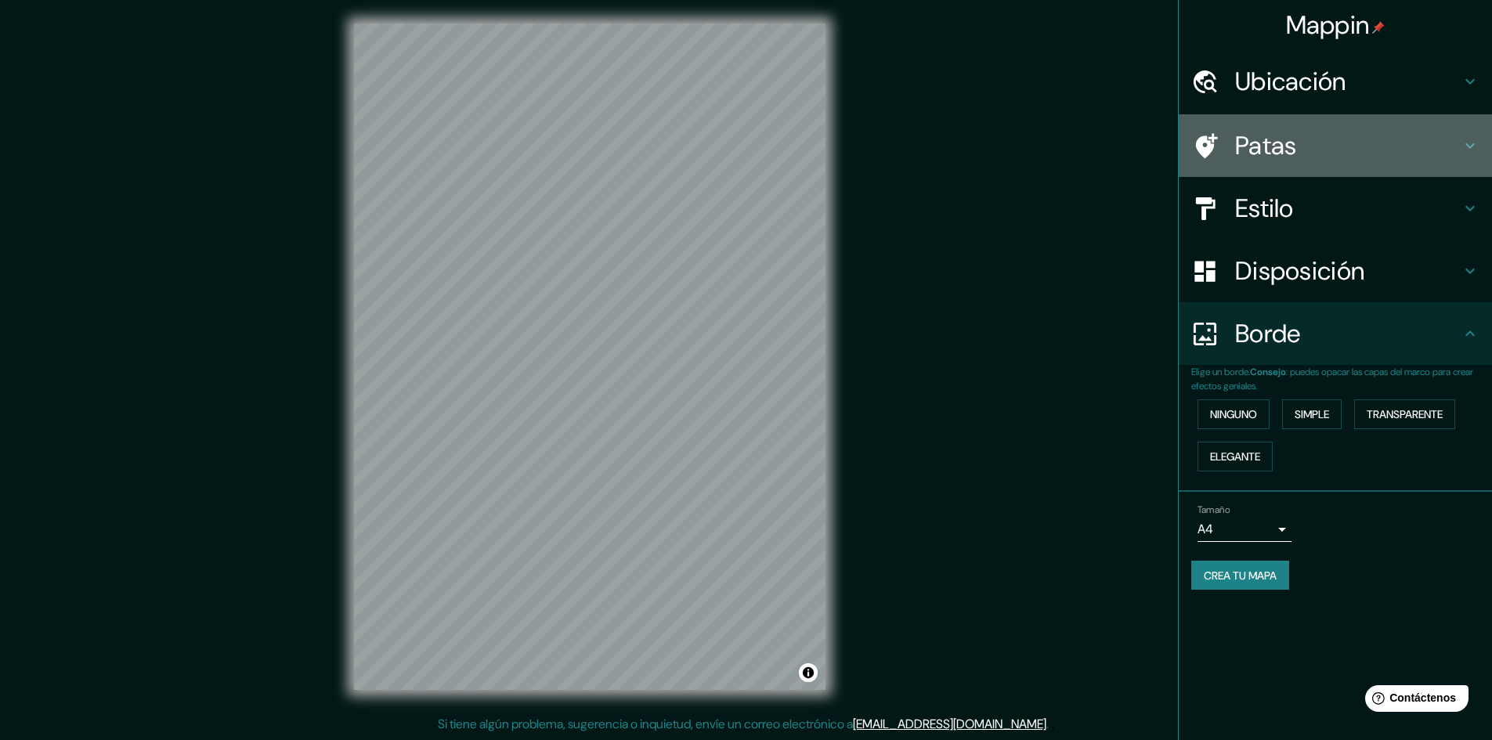
click at [1302, 147] on h4 "Patas" at bounding box center [1348, 145] width 226 height 31
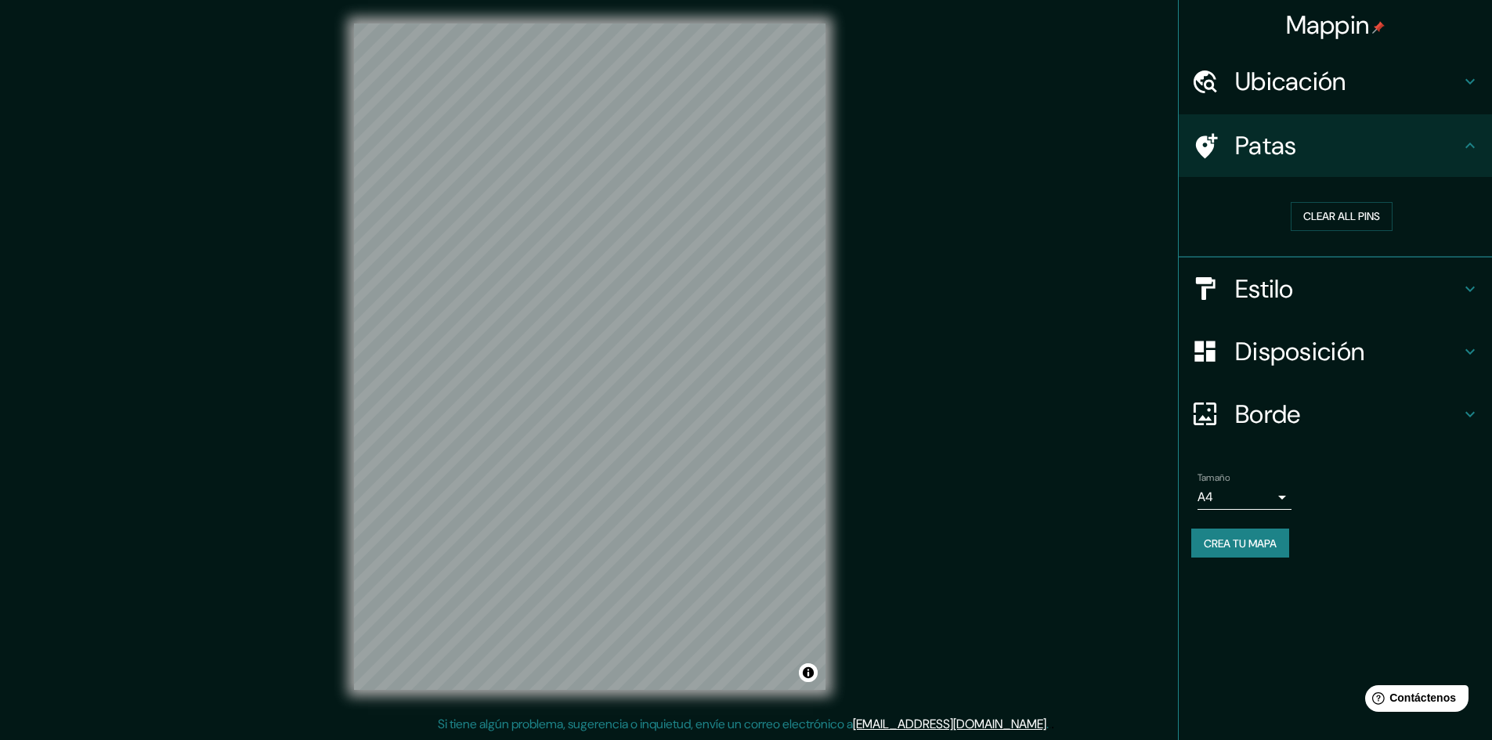
click at [1211, 138] on icon at bounding box center [1207, 145] width 22 height 25
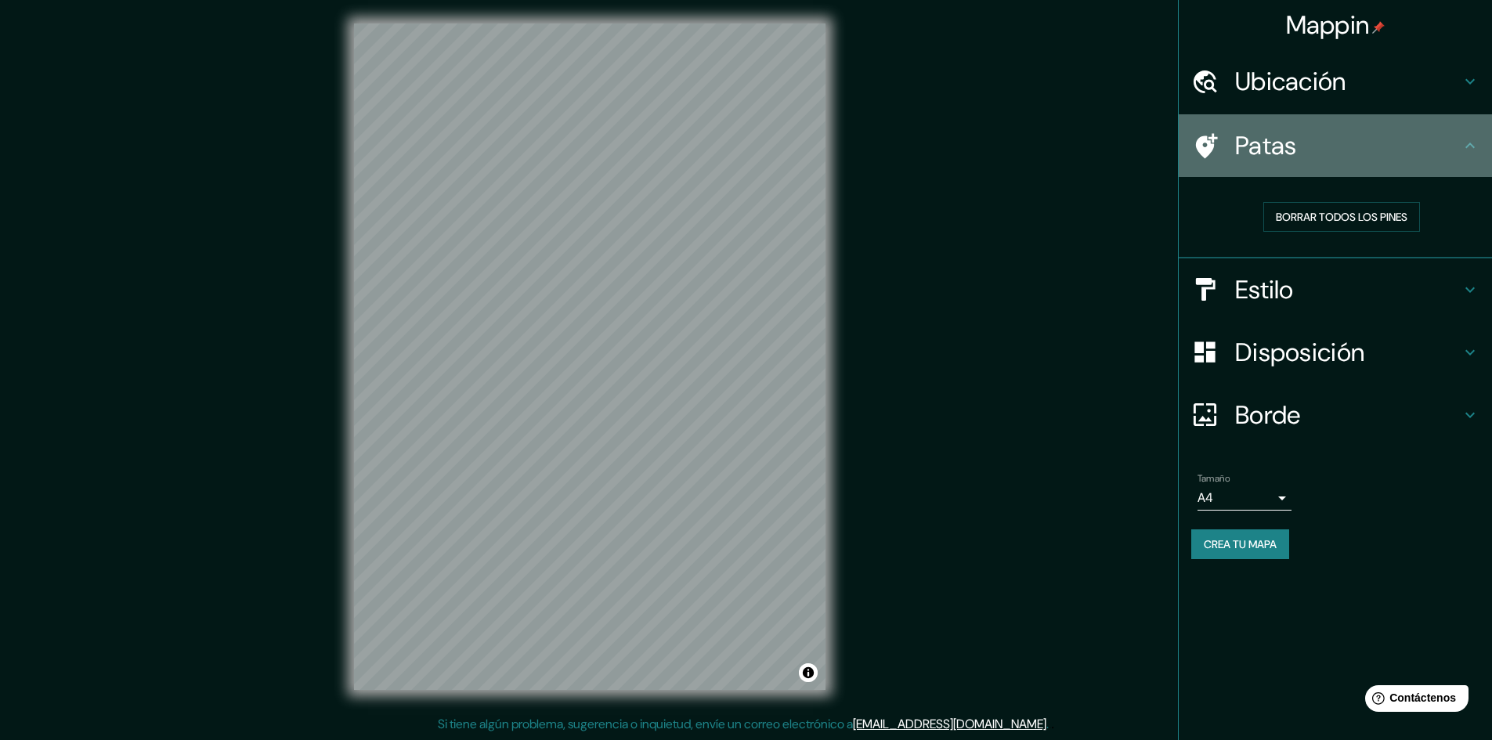
click at [1203, 147] on icon at bounding box center [1207, 145] width 22 height 25
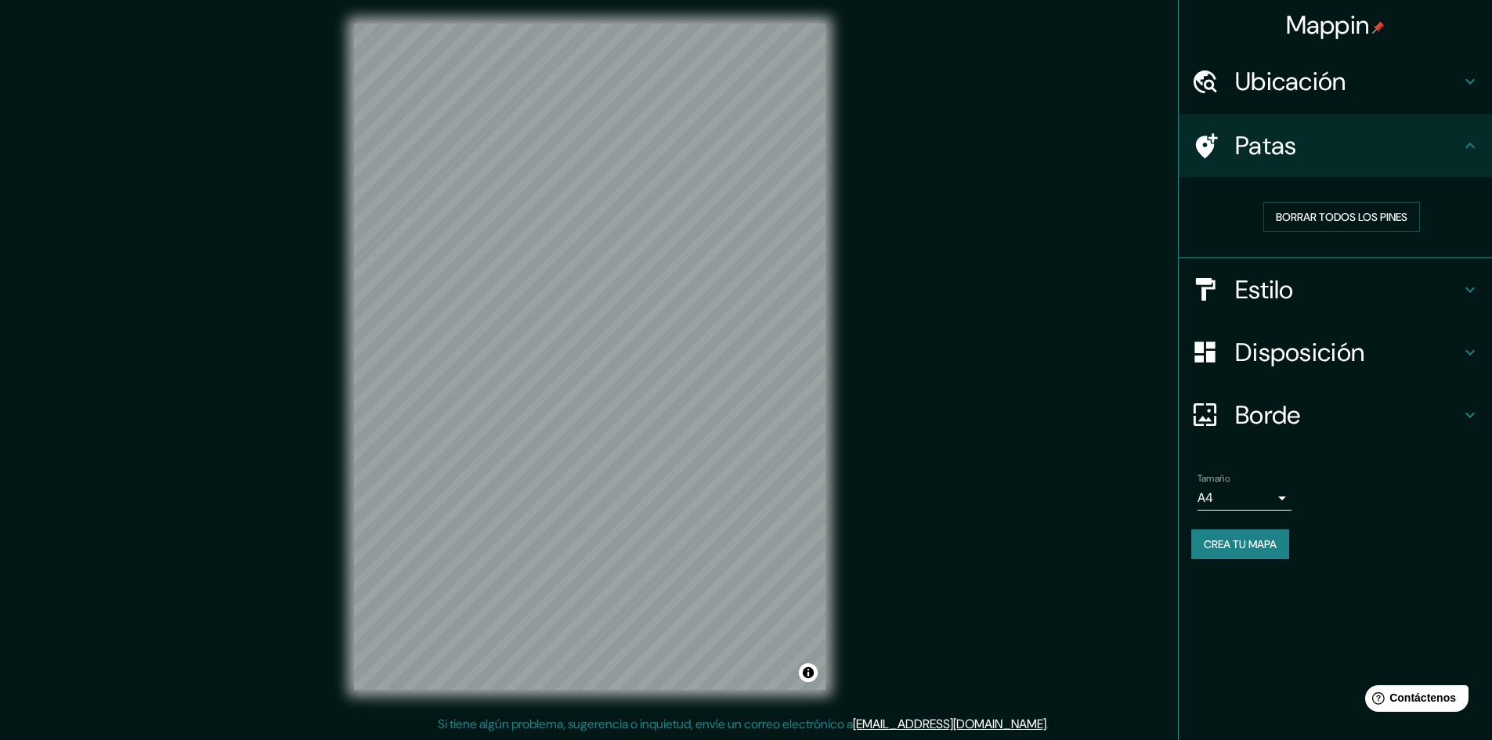
click at [1249, 86] on font "Ubicación" at bounding box center [1290, 81] width 111 height 33
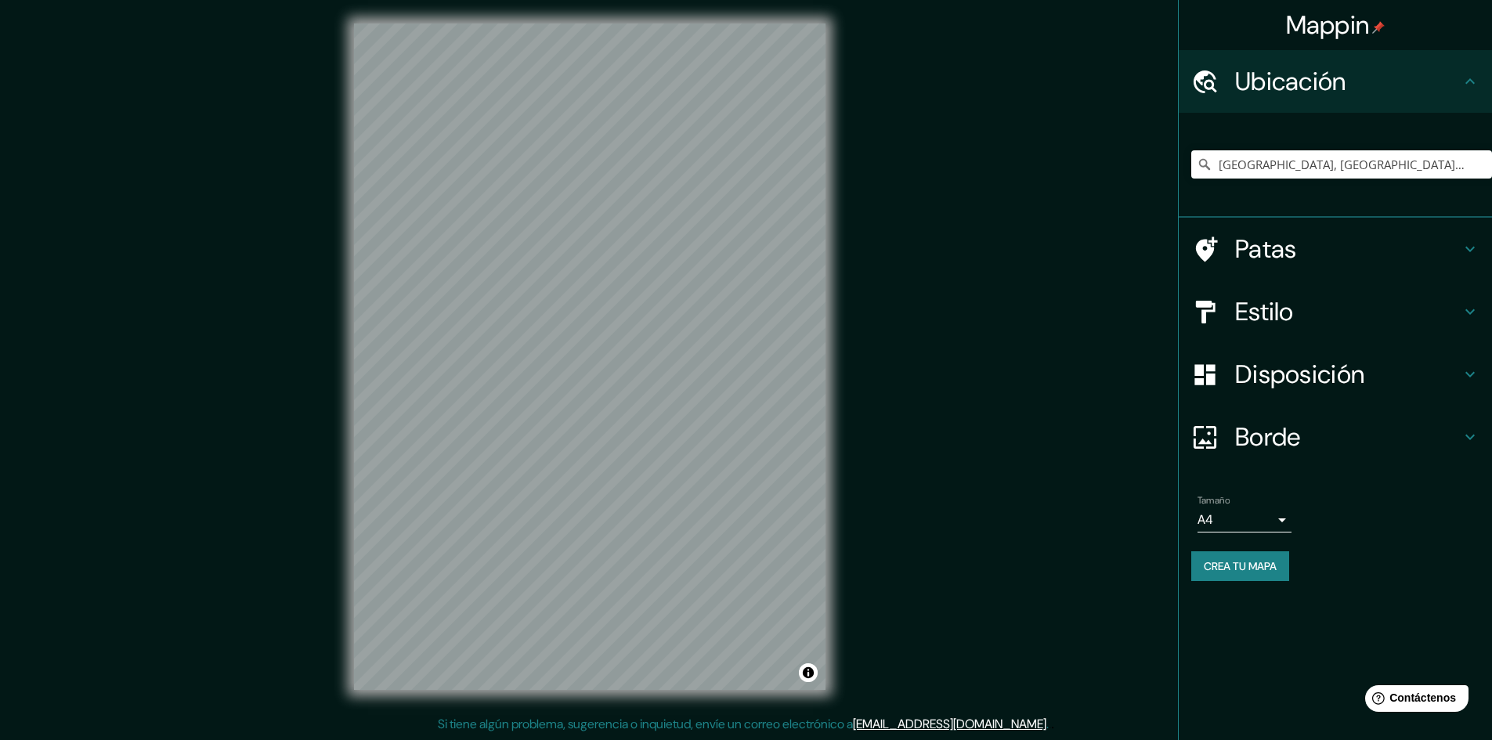
click at [1290, 233] on font "Patas" at bounding box center [1266, 249] width 62 height 33
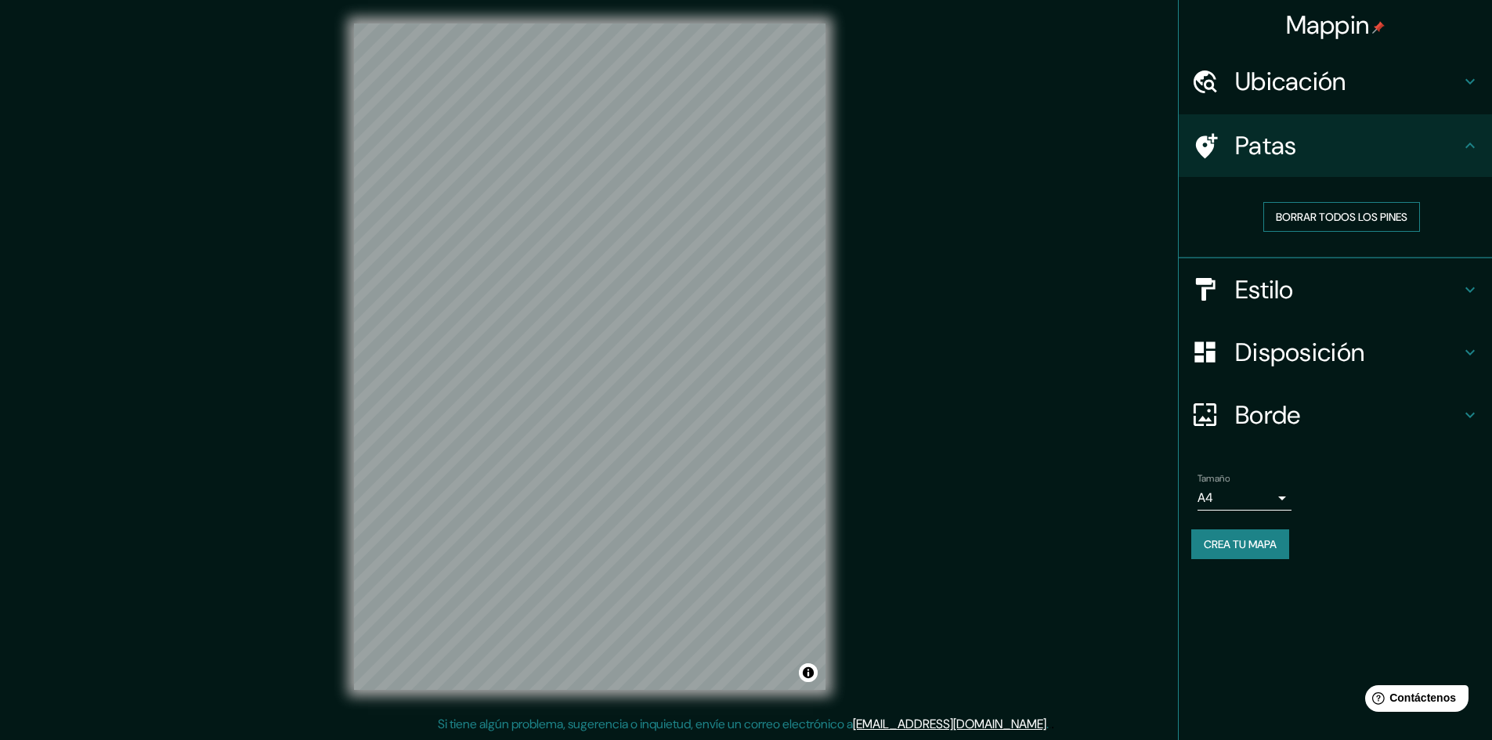
click at [1325, 216] on font "Borrar todos los pines" at bounding box center [1342, 217] width 132 height 14
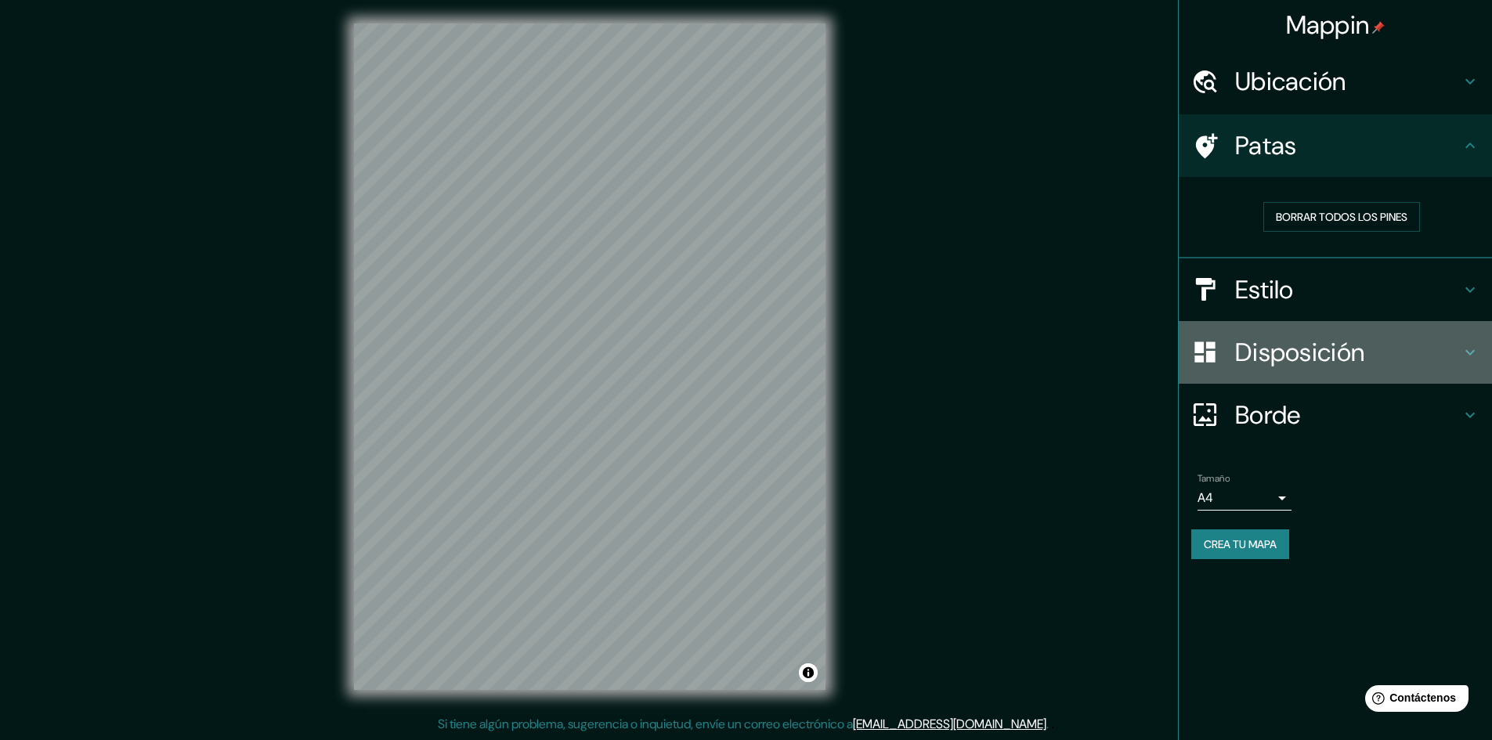
click at [1346, 356] on font "Disposición" at bounding box center [1299, 352] width 129 height 33
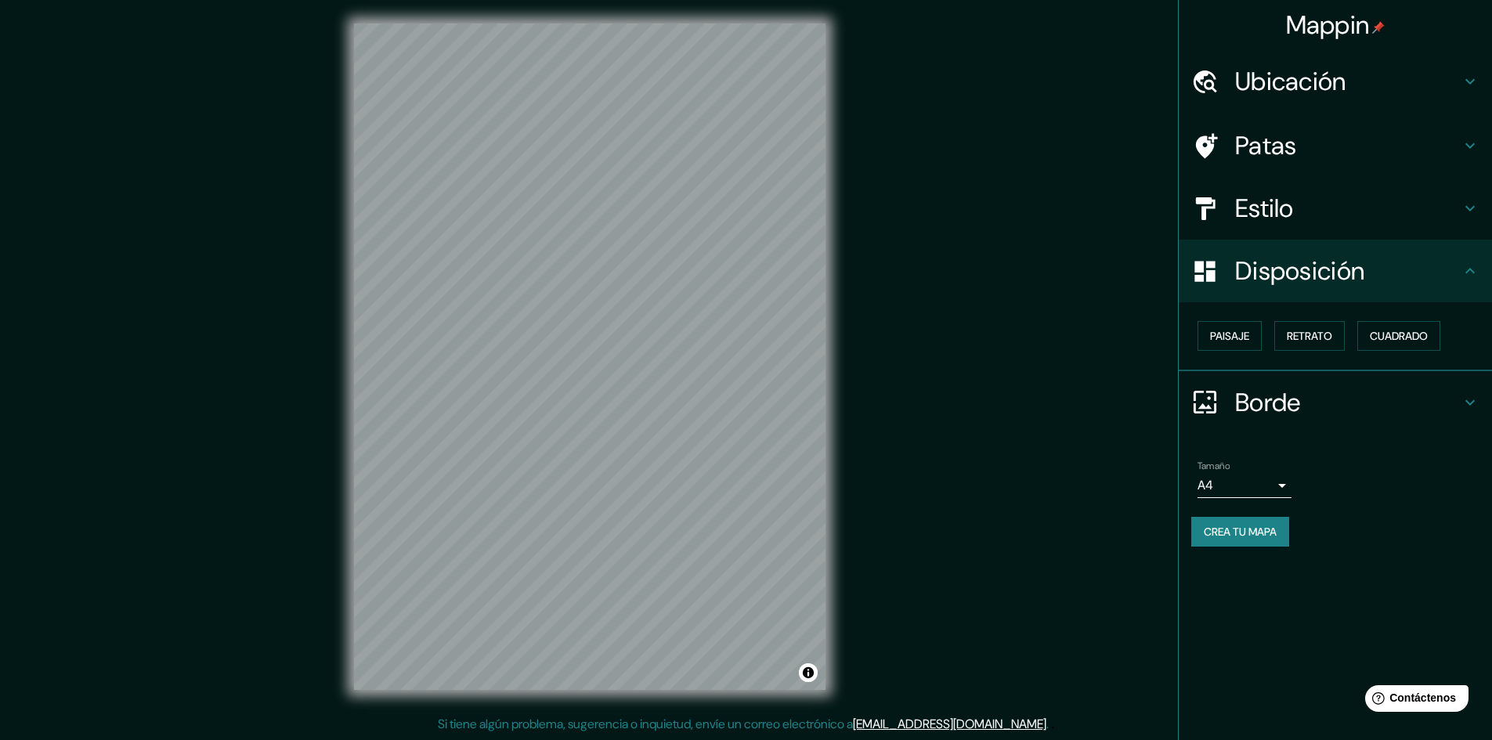
click at [1269, 204] on font "Estilo" at bounding box center [1264, 208] width 59 height 33
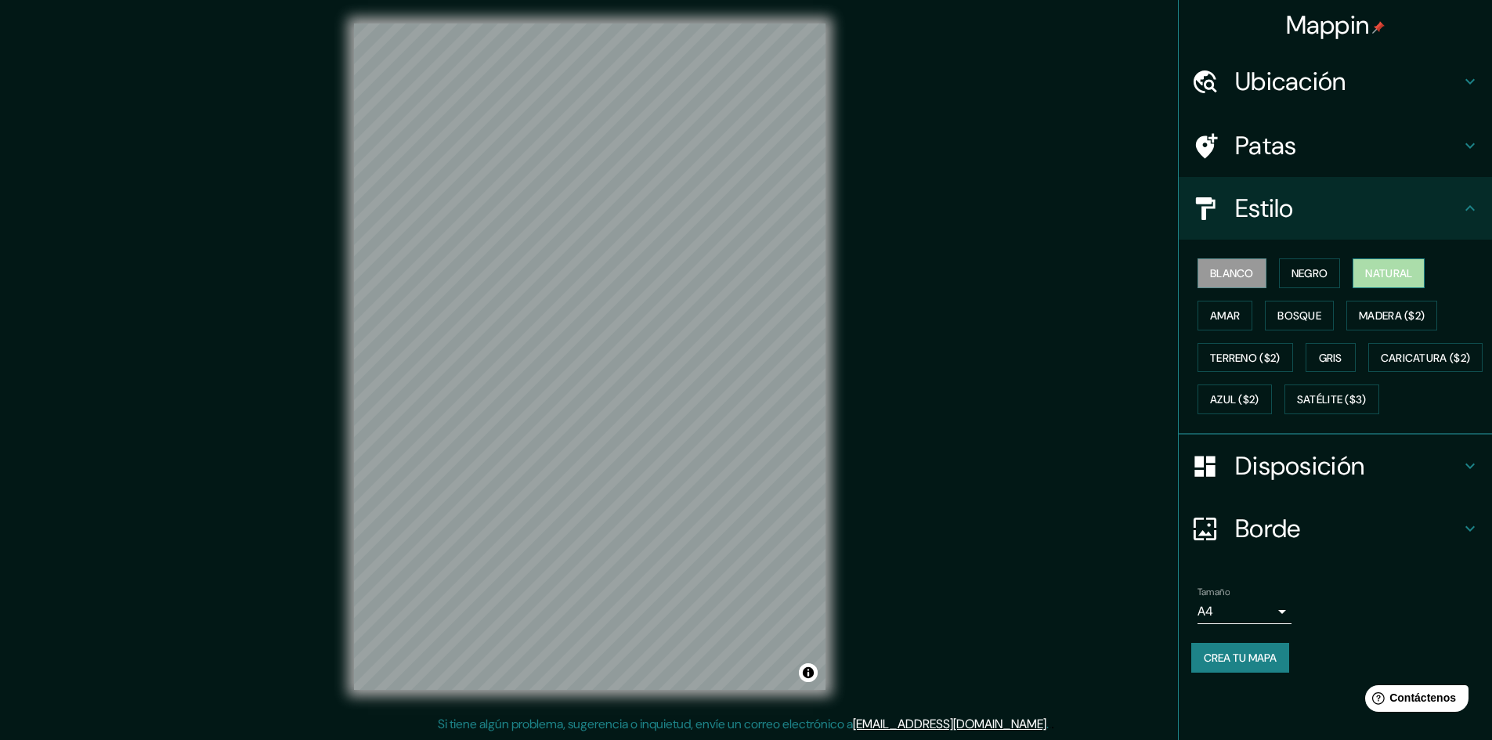
click at [1375, 265] on font "Natural" at bounding box center [1389, 273] width 47 height 20
click at [1220, 321] on font "Amar" at bounding box center [1225, 316] width 30 height 14
click at [1226, 273] on font "Blanco" at bounding box center [1232, 273] width 44 height 14
click at [1308, 313] on font "Bosque" at bounding box center [1300, 316] width 44 height 14
click at [1240, 273] on font "Blanco" at bounding box center [1232, 273] width 44 height 14
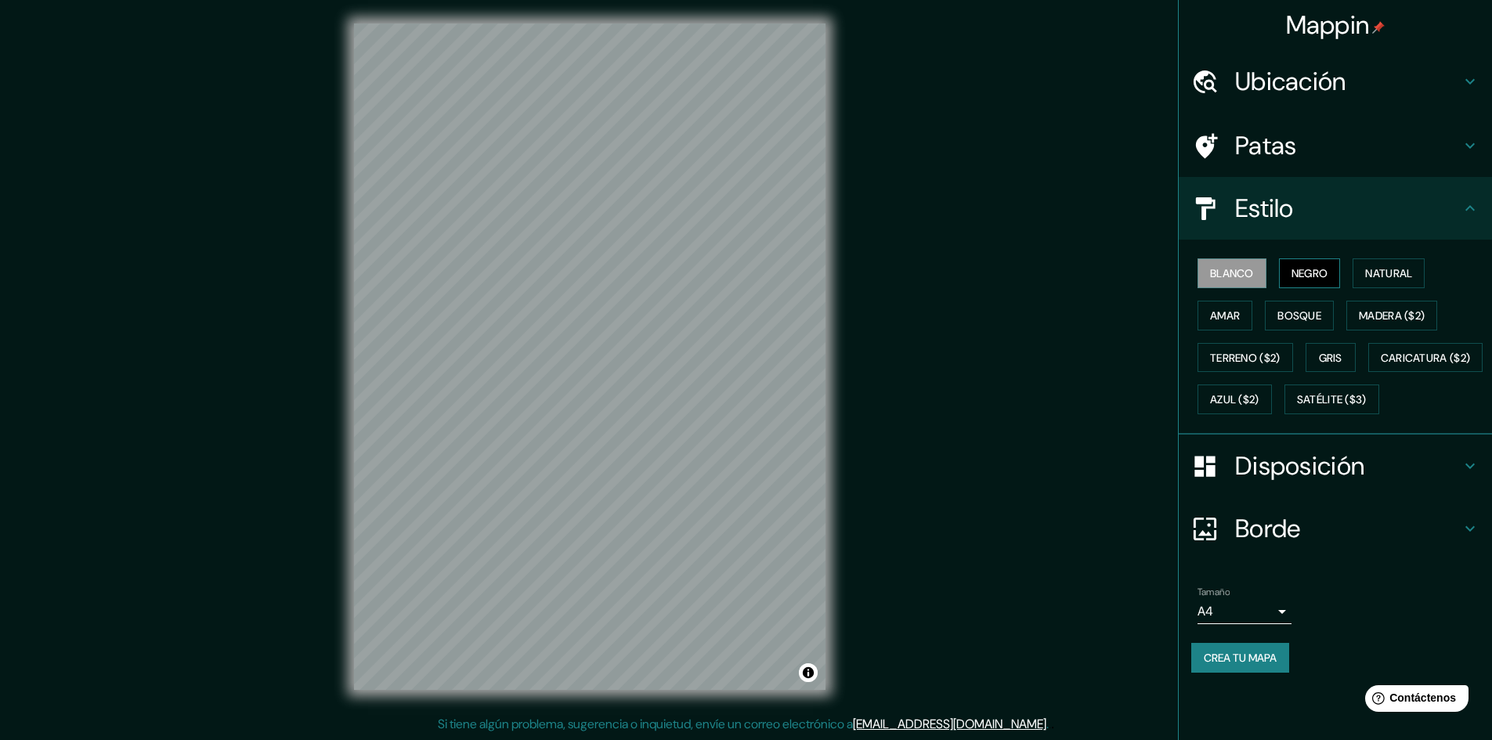
click at [1287, 276] on button "Negro" at bounding box center [1310, 274] width 62 height 30
click at [1391, 278] on font "Natural" at bounding box center [1389, 273] width 47 height 14
click at [1293, 271] on font "Negro" at bounding box center [1310, 273] width 37 height 14
click at [1316, 345] on button "Gris" at bounding box center [1331, 358] width 50 height 30
click at [1243, 324] on button "Amar" at bounding box center [1225, 316] width 55 height 30
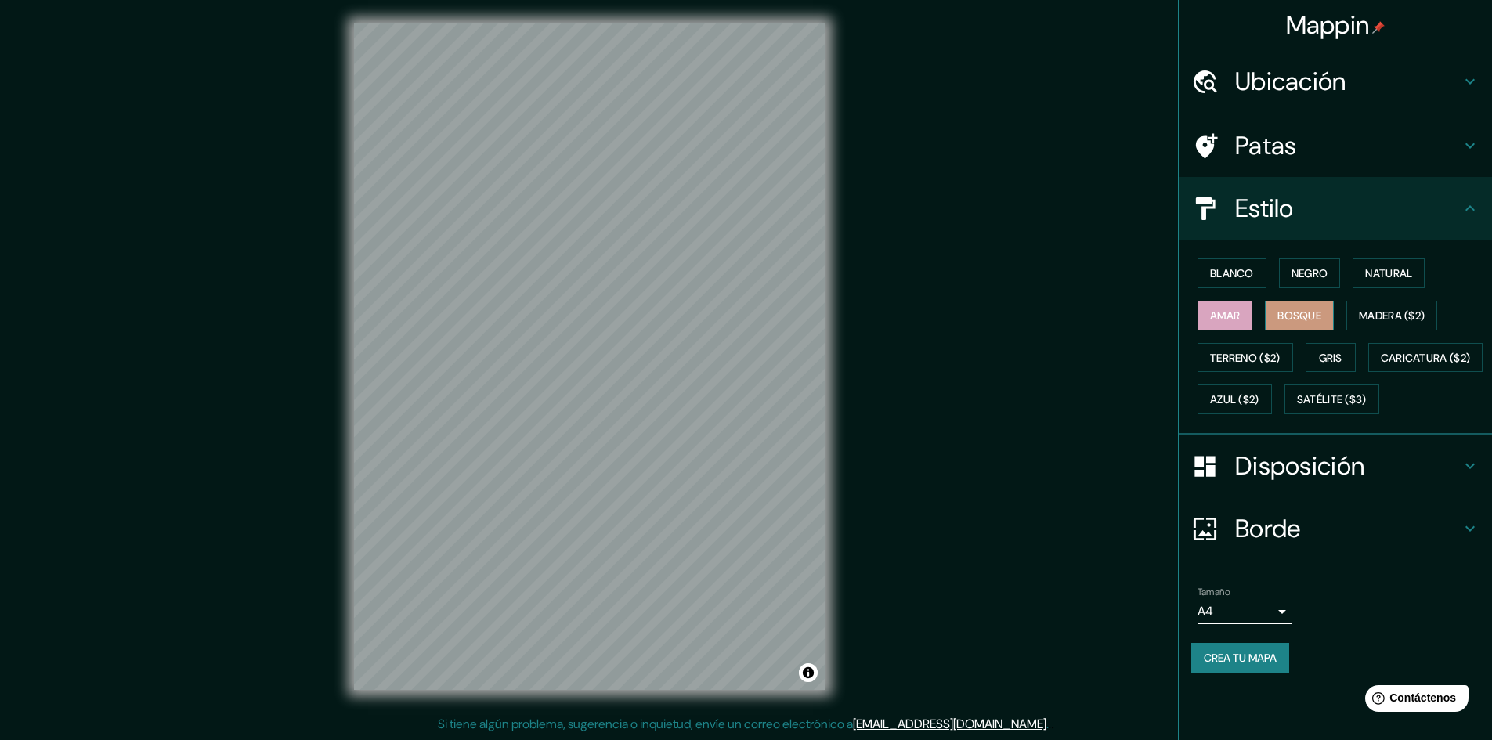
click at [1332, 318] on button "Bosque" at bounding box center [1299, 316] width 69 height 30
click at [1336, 359] on font "Gris" at bounding box center [1331, 358] width 24 height 14
click at [1297, 407] on font "Satélite ($3)" at bounding box center [1332, 400] width 70 height 14
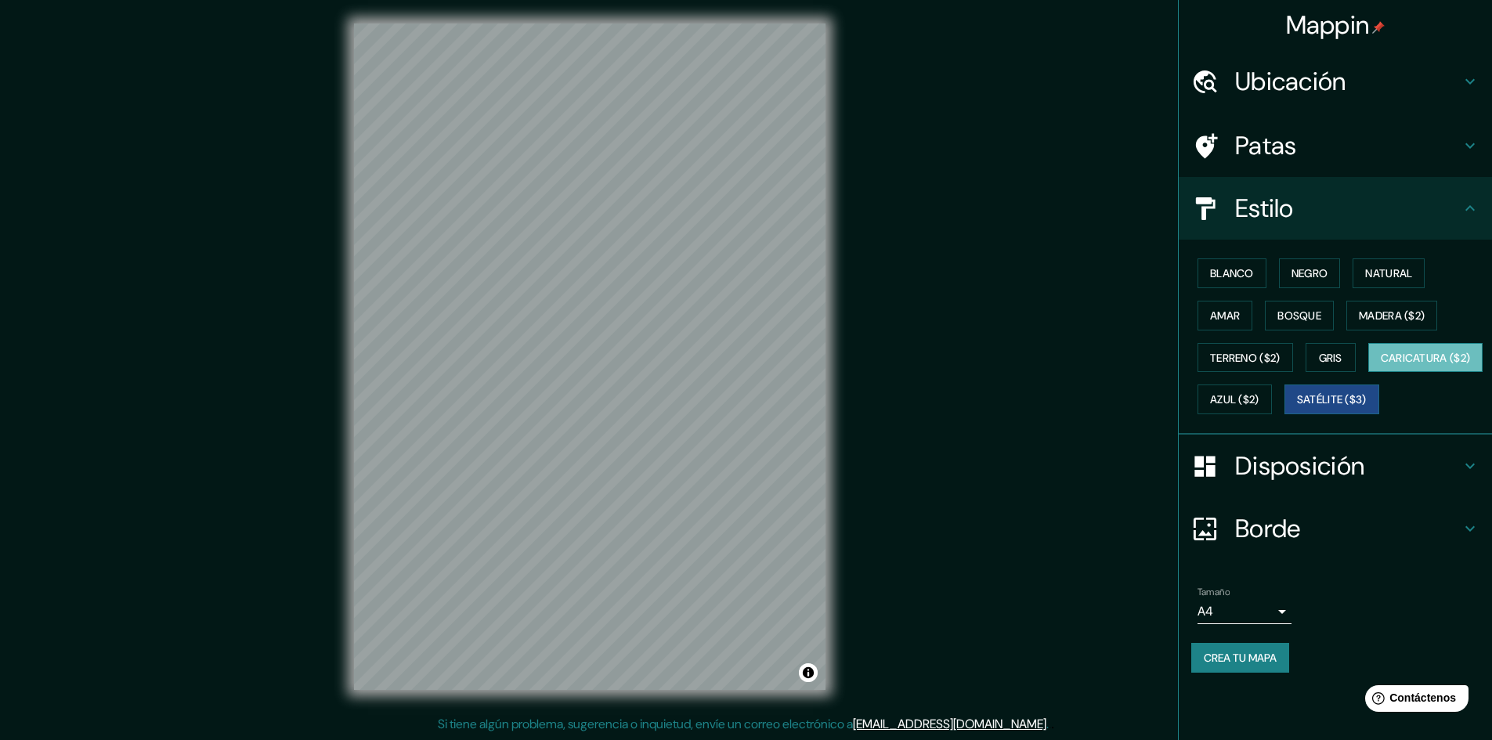
click at [1381, 365] on font "Caricatura ($2)" at bounding box center [1426, 358] width 90 height 14
click at [1260, 394] on font "Azul ($2)" at bounding box center [1234, 400] width 49 height 14
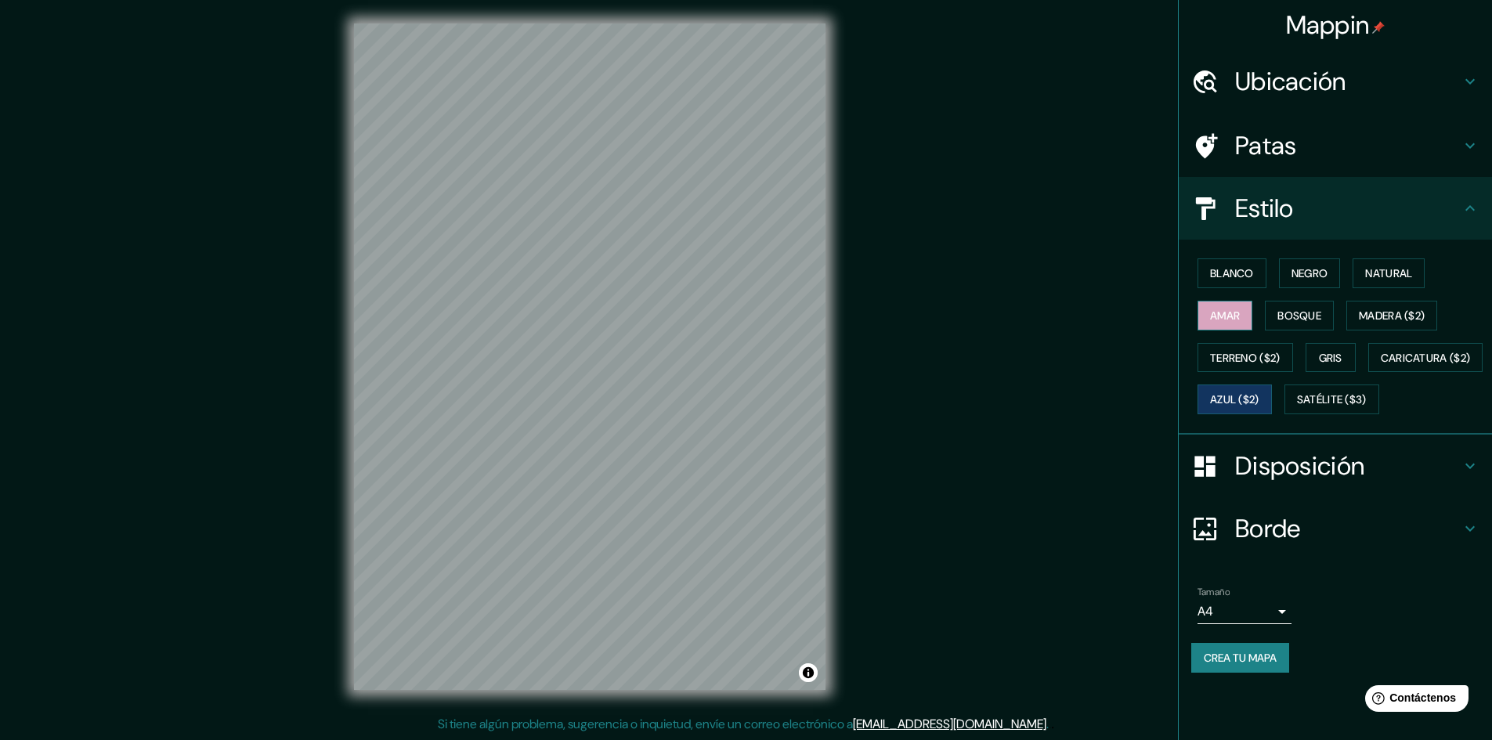
click at [1228, 313] on font "Amar" at bounding box center [1225, 316] width 30 height 14
click at [1225, 275] on font "Blanco" at bounding box center [1232, 273] width 44 height 14
click at [1271, 274] on div "Blanco Negro Natural Amar Bosque Madera ($2) Terreno ($2) Gris Caricatura ($2) …" at bounding box center [1342, 336] width 301 height 168
click at [1296, 267] on font "Negro" at bounding box center [1310, 273] width 37 height 14
click at [1249, 665] on font "Crea tu mapa" at bounding box center [1240, 658] width 73 height 14
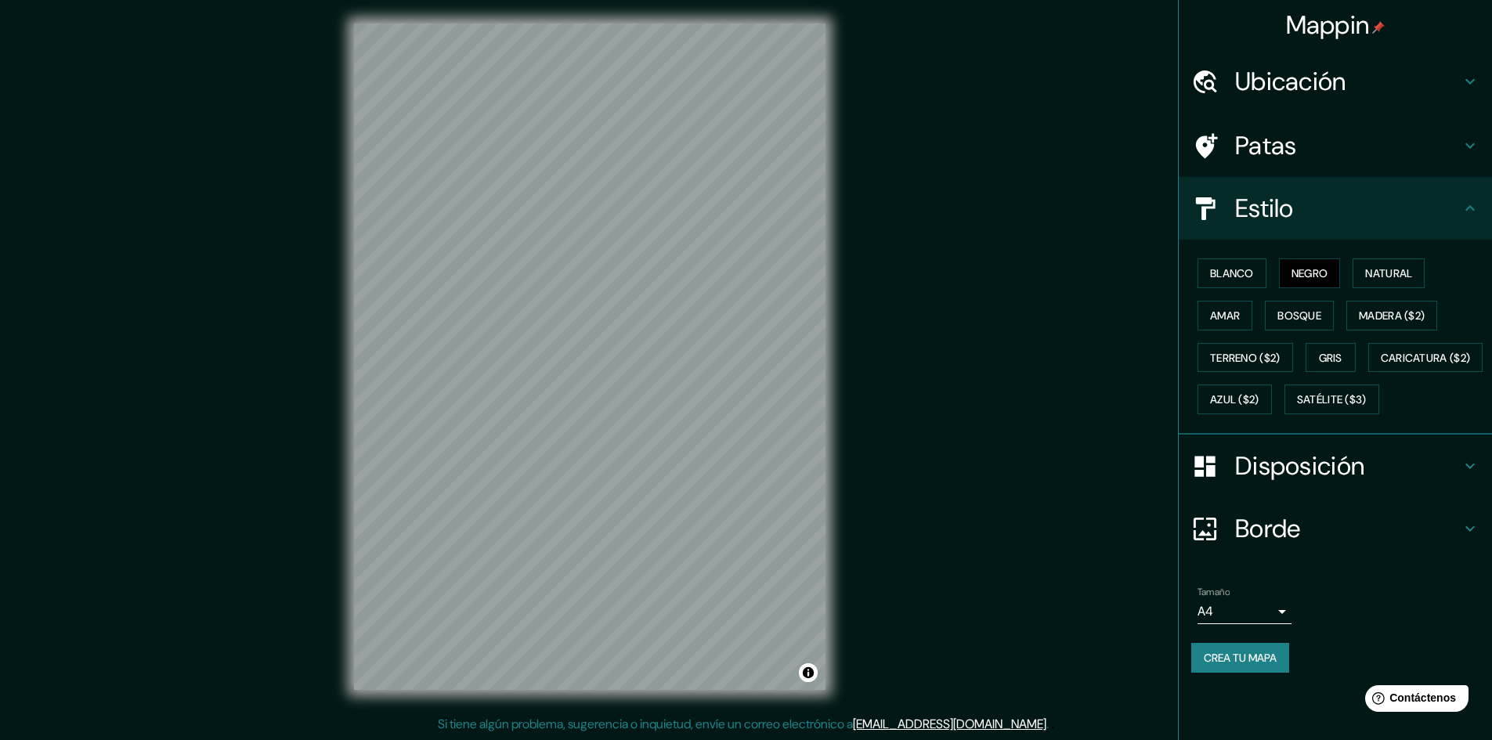
click at [1075, 520] on div "Mappin Ubicación Buena Vista, Panamá, Provincia de Panamá, Panamá Patas Estilo …" at bounding box center [746, 369] width 1492 height 742
click at [1232, 665] on font "Crea tu mapa" at bounding box center [1240, 658] width 73 height 14
click at [1332, 135] on h4 "Patas" at bounding box center [1348, 145] width 226 height 31
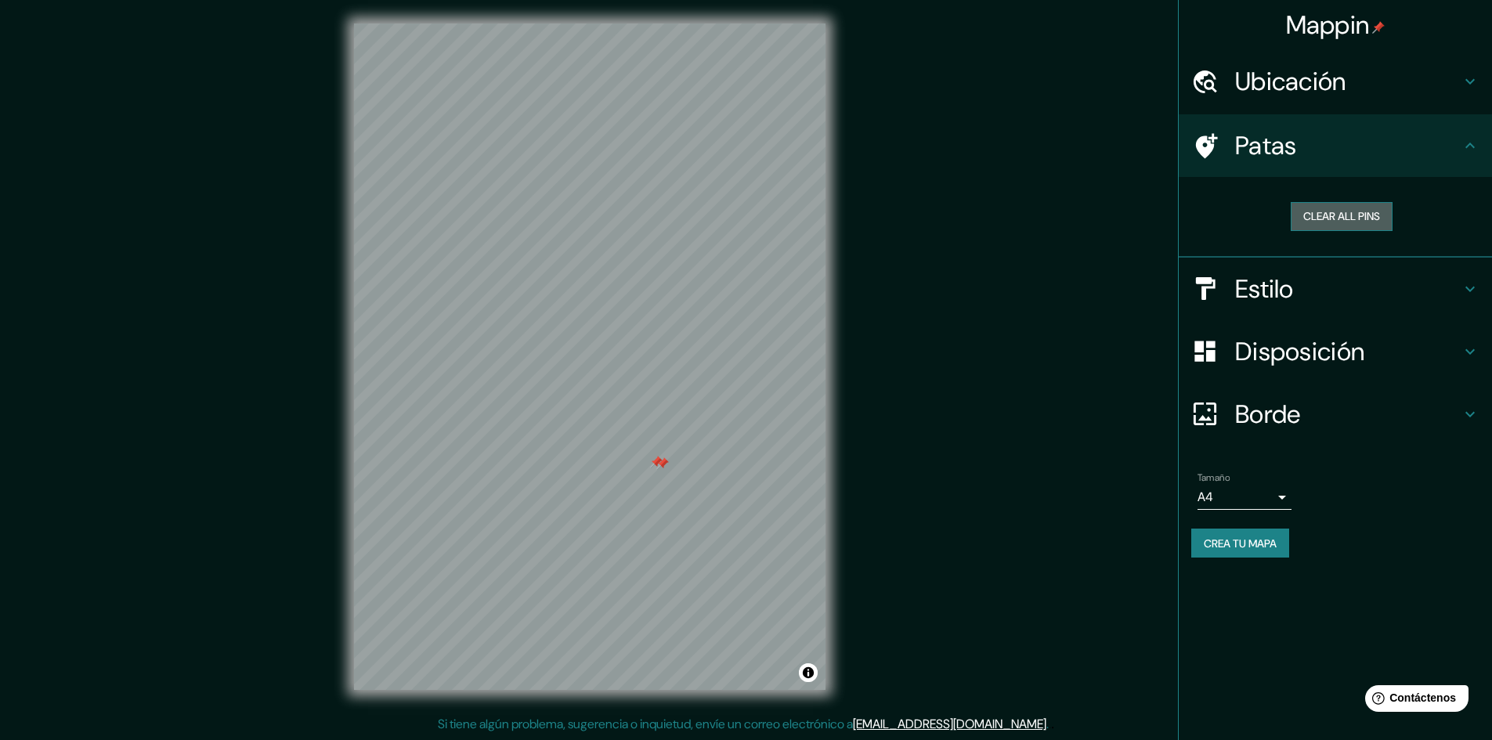
click at [1328, 218] on button "Clear all pins" at bounding box center [1342, 216] width 102 height 29
click at [1254, 541] on font "Crea tu mapa" at bounding box center [1240, 544] width 73 height 14
click at [1409, 396] on div "Borde" at bounding box center [1335, 415] width 313 height 63
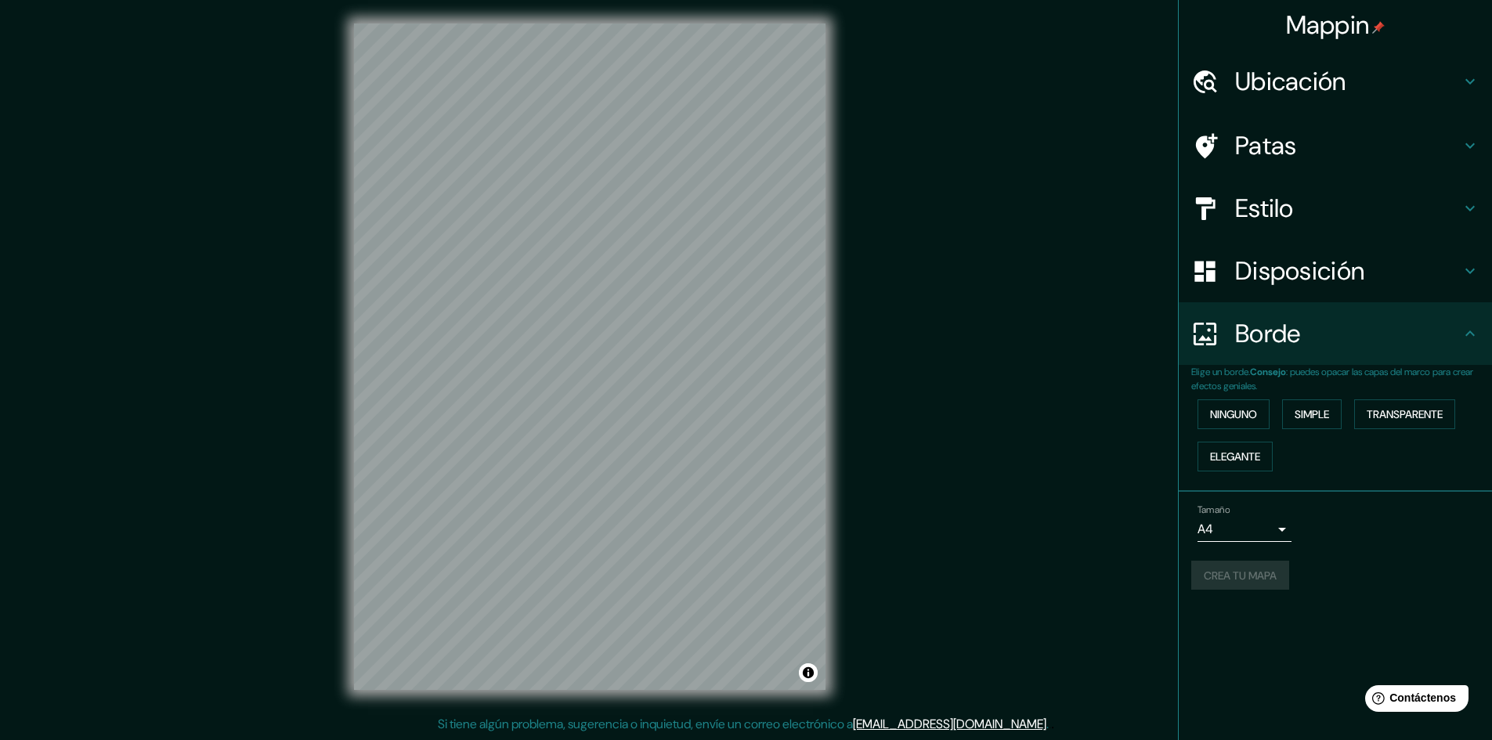
click at [1387, 279] on h4 "Disposición" at bounding box center [1348, 270] width 226 height 31
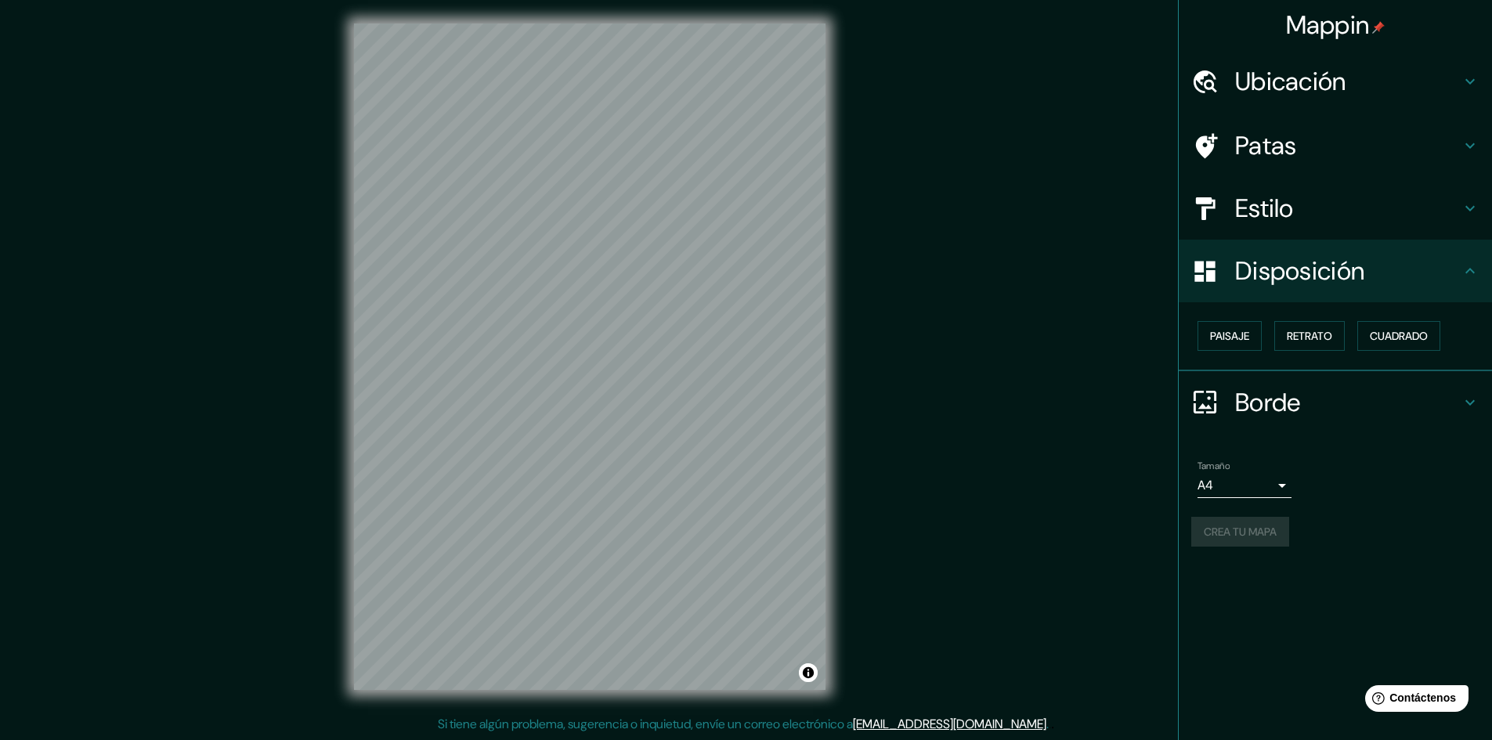
click at [1374, 221] on h4 "Estilo" at bounding box center [1348, 208] width 226 height 31
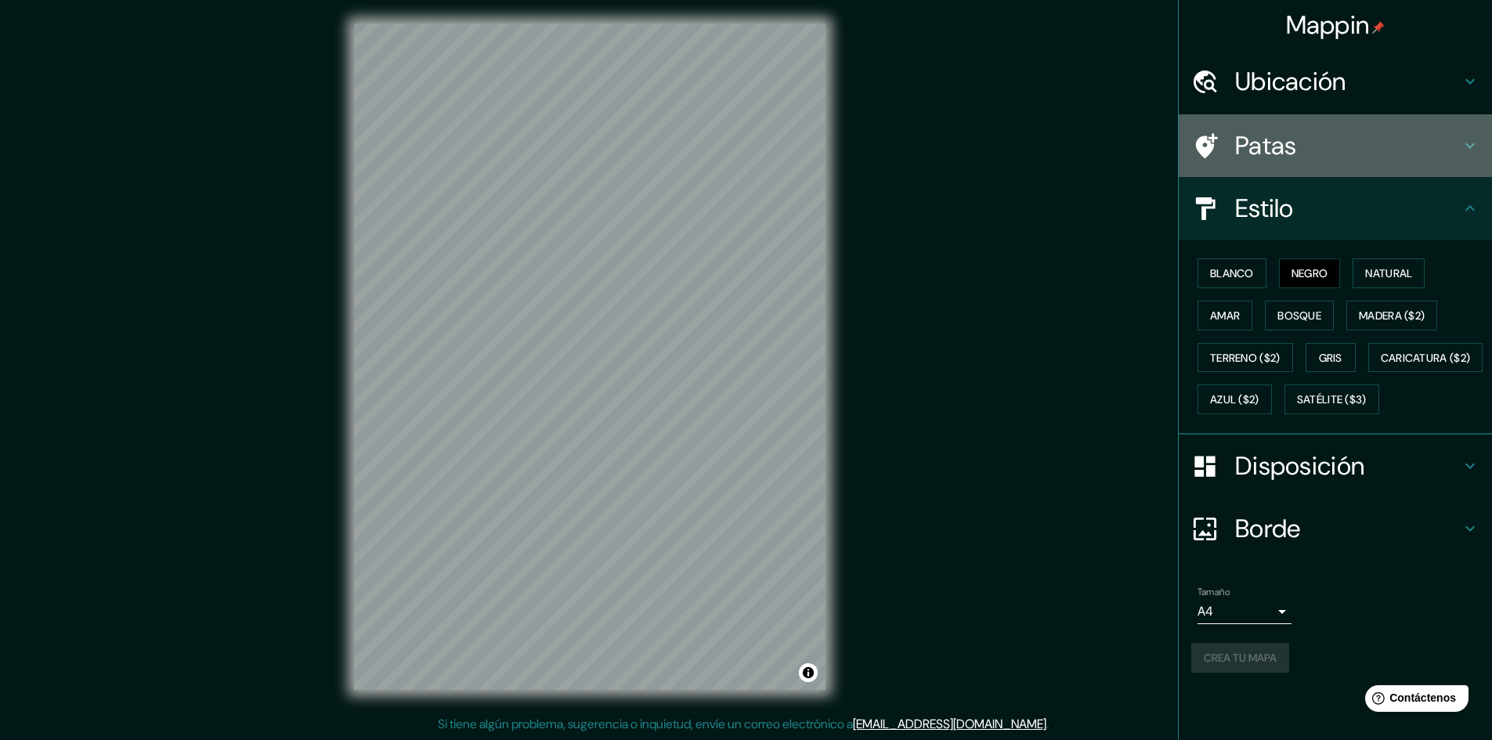
drag, startPoint x: 1333, startPoint y: 143, endPoint x: 1326, endPoint y: 150, distance: 10.0
click at [1331, 145] on h4 "Patas" at bounding box center [1348, 145] width 226 height 31
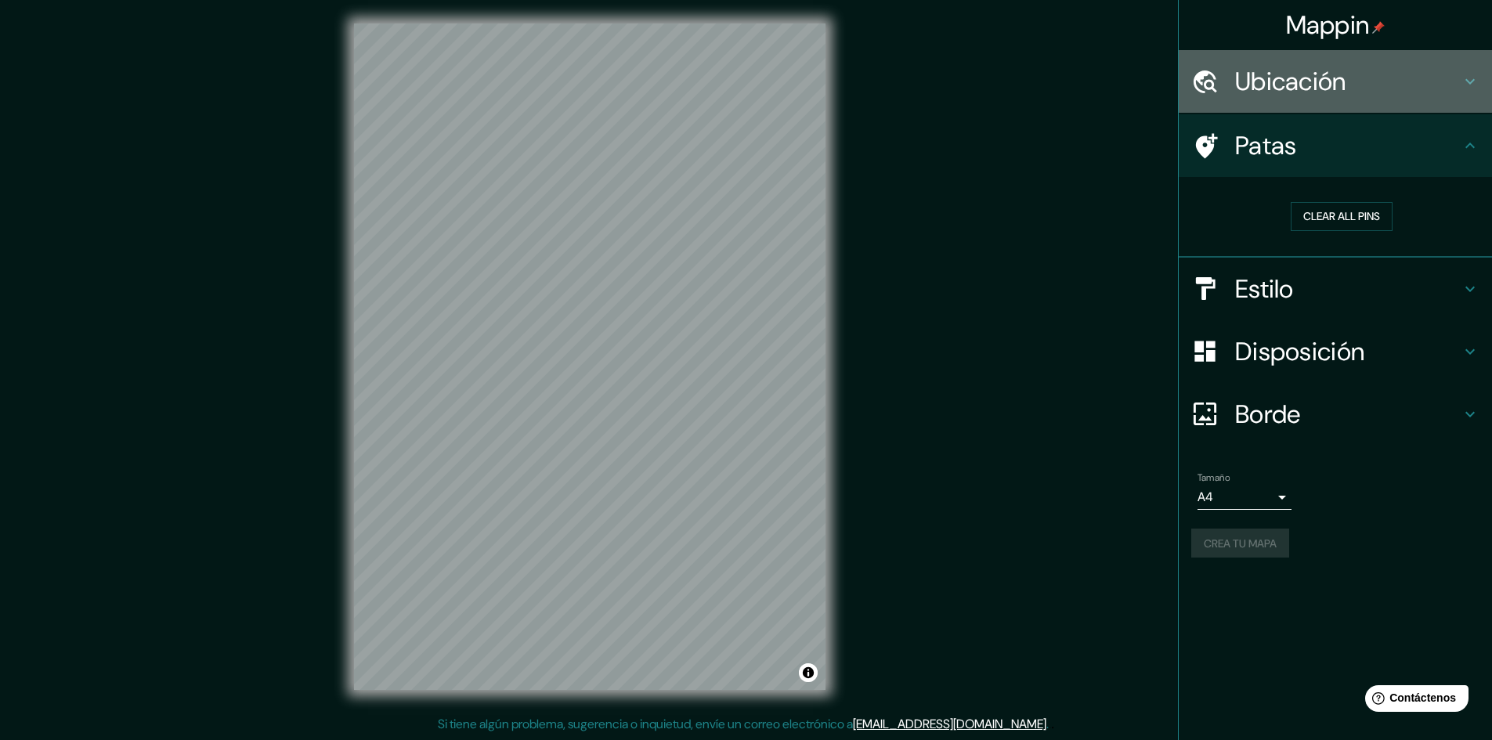
click at [1326, 99] on div "Ubicación" at bounding box center [1335, 81] width 313 height 63
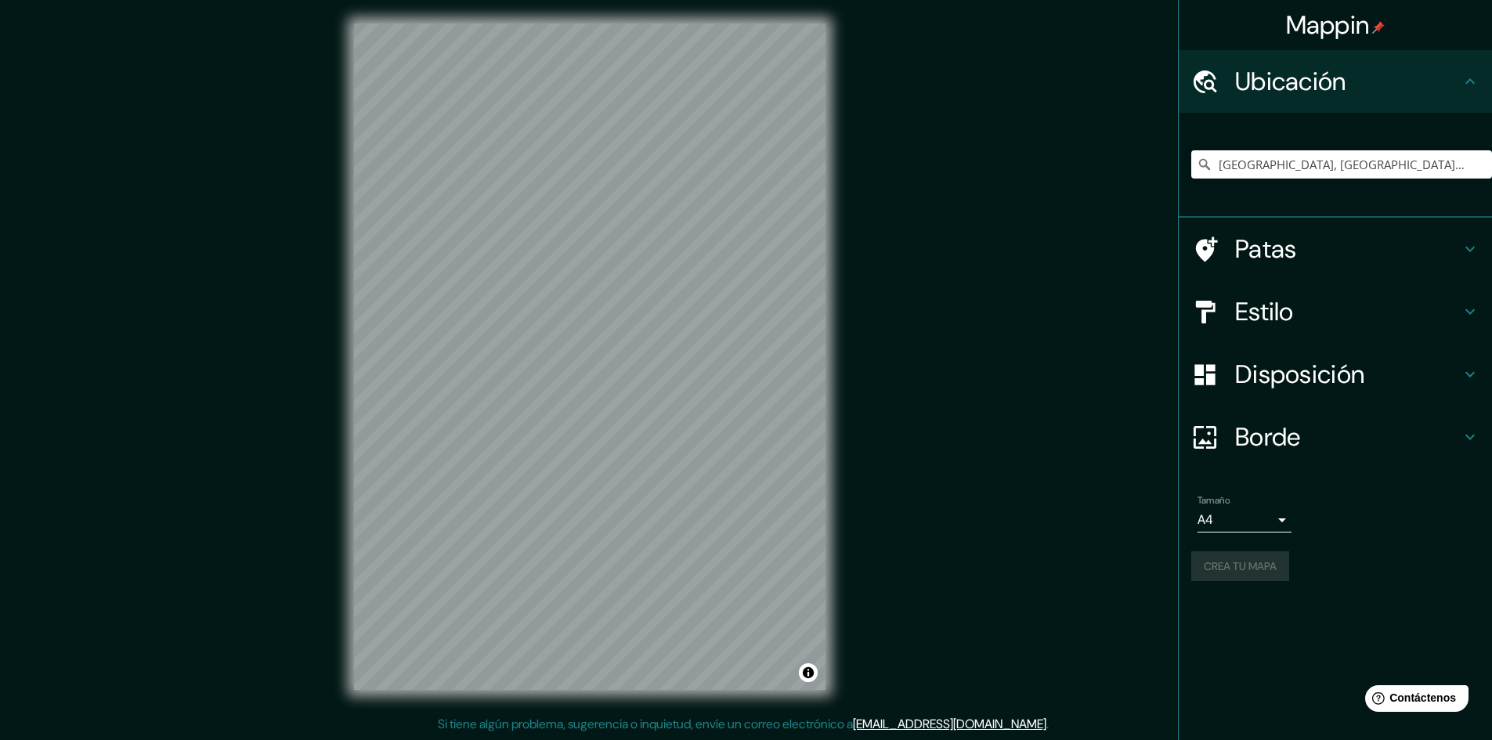
click at [1326, 100] on div "Ubicación" at bounding box center [1335, 81] width 313 height 63
click at [1300, 83] on font "Ubicación" at bounding box center [1290, 81] width 111 height 33
click at [1224, 562] on font "Crea tu mapa" at bounding box center [1240, 566] width 73 height 20
click at [1297, 166] on input "Elige tu ciudad o zona" at bounding box center [1342, 164] width 301 height 28
paste input "7896+MHW, C. Principal Brisas Buena Vista, Río Duque, Provincia de Colón, Panamá"
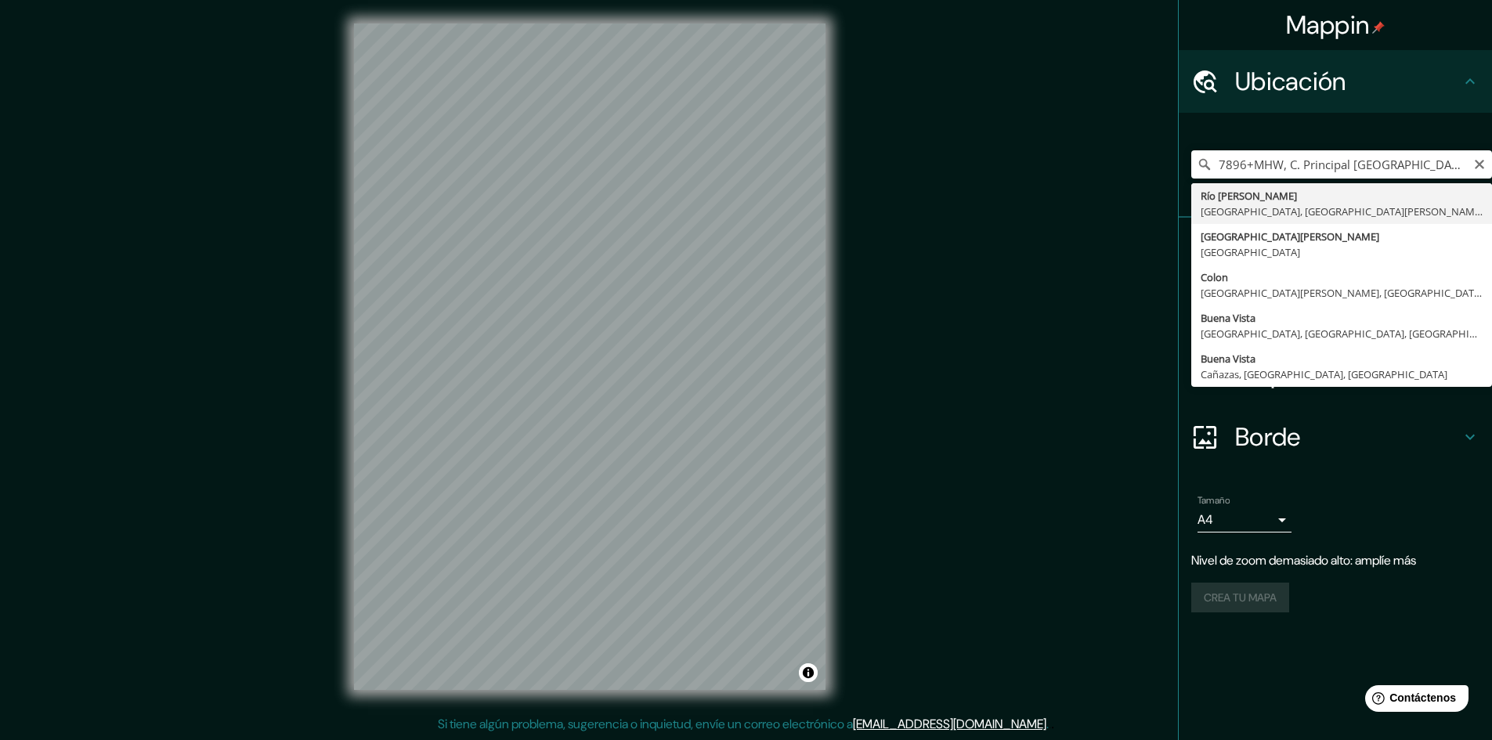
type input "Río Duque, Colón, Provincia de Colón, Panamá"
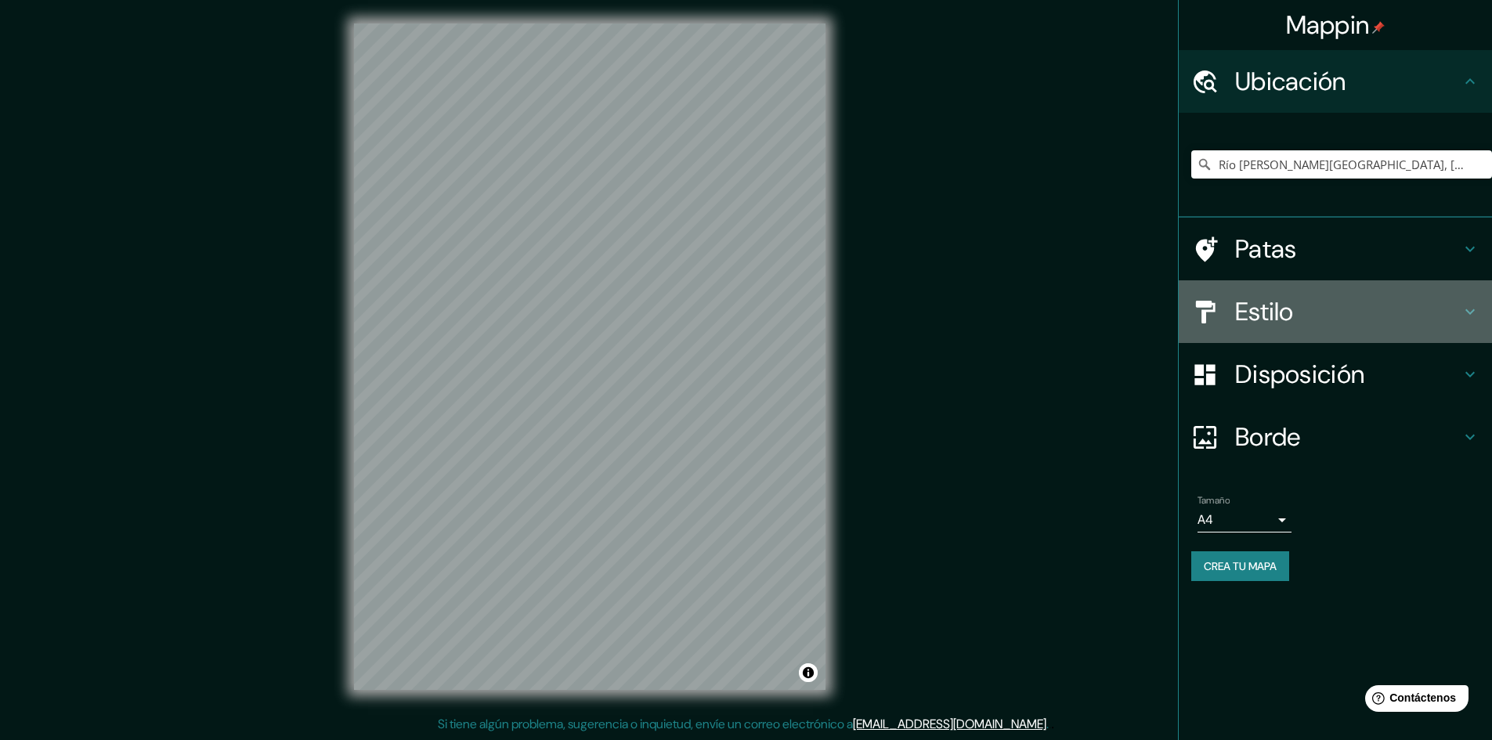
click at [1300, 306] on h4 "Estilo" at bounding box center [1348, 311] width 226 height 31
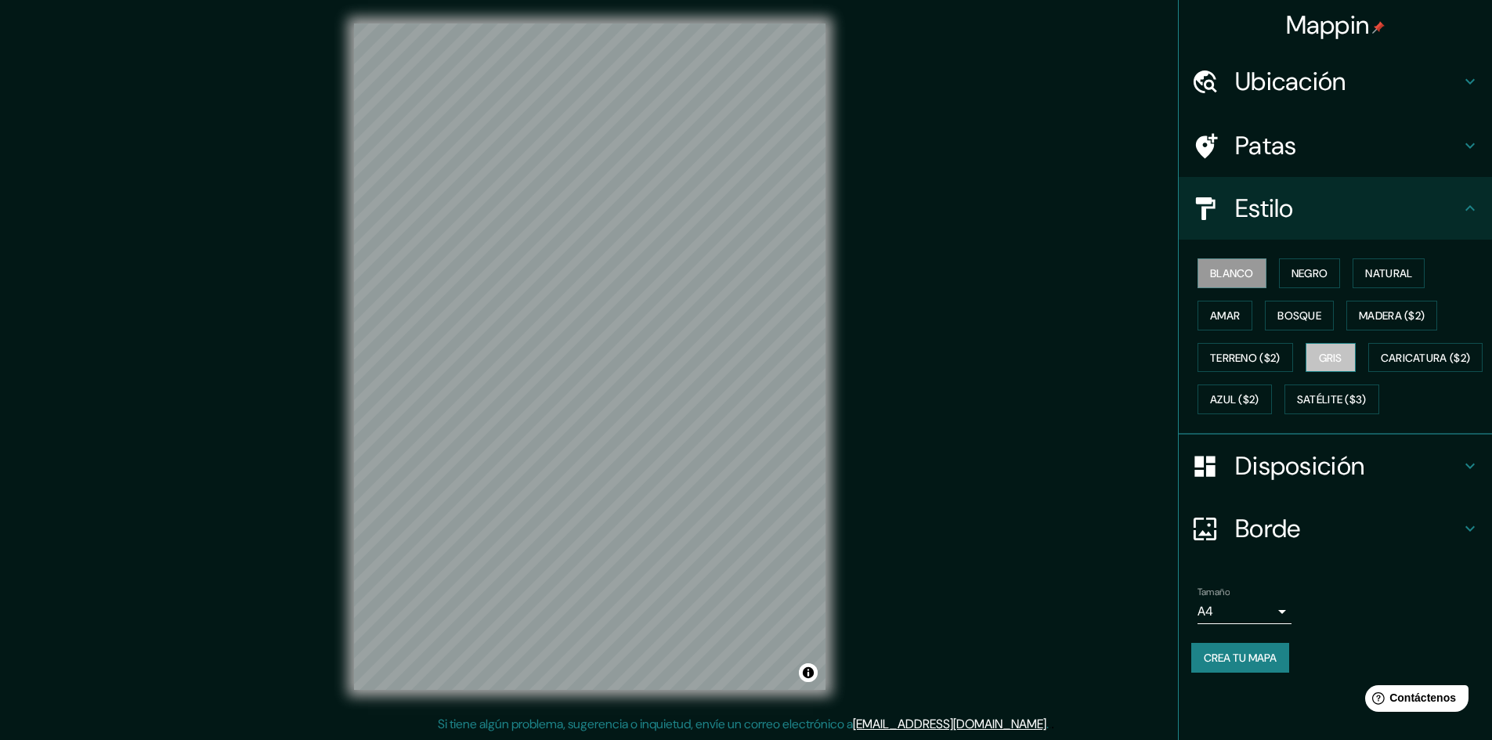
click at [1319, 363] on button "Gris" at bounding box center [1331, 358] width 50 height 30
click at [1211, 313] on font "Amar" at bounding box center [1225, 316] width 30 height 14
click at [1216, 261] on button "Blanco" at bounding box center [1232, 274] width 69 height 30
click at [1276, 266] on div "Blanco Negro Natural Amar Bosque Madera ($2) Terreno ($2) Gris Caricatura ($2) …" at bounding box center [1342, 336] width 301 height 168
click at [1303, 259] on button "Negro" at bounding box center [1310, 274] width 62 height 30
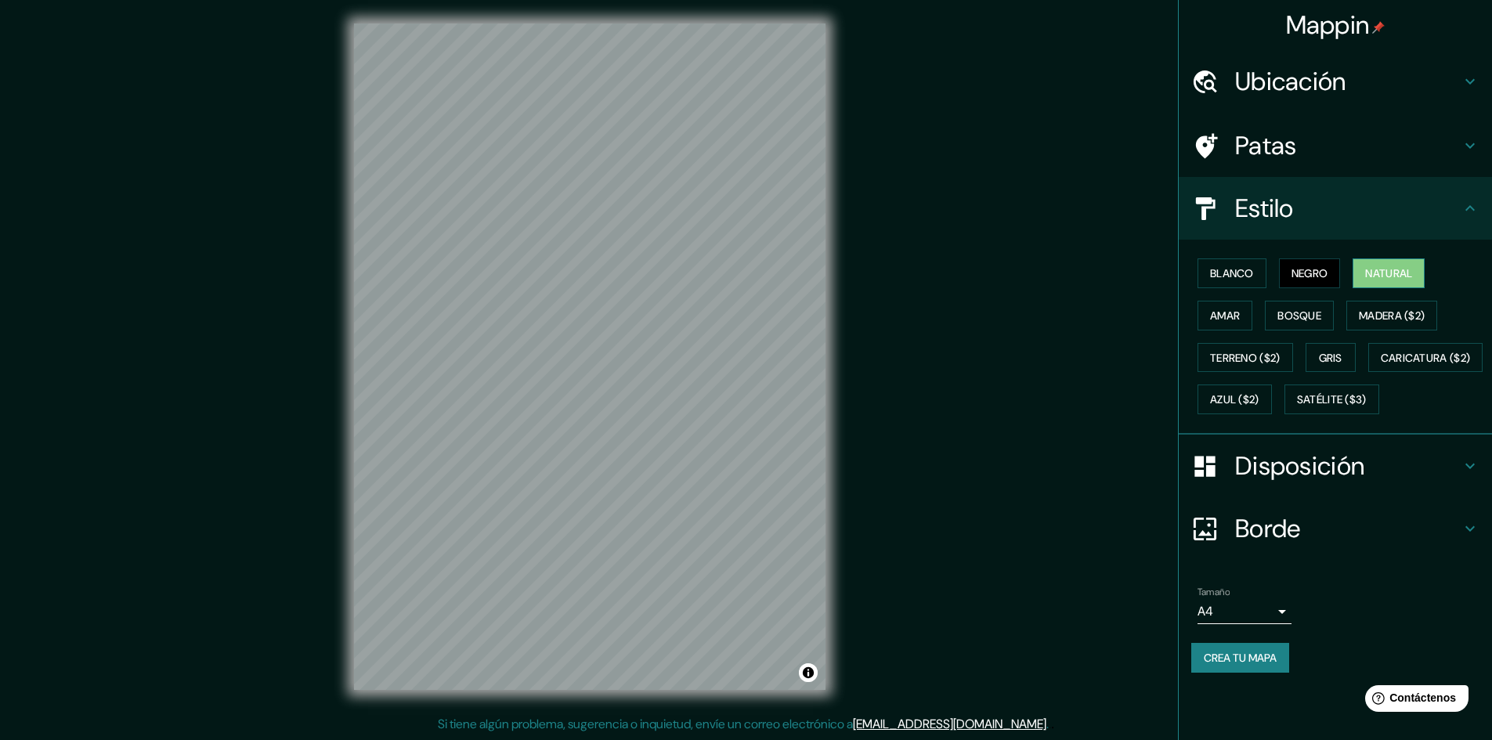
click at [1372, 273] on font "Natural" at bounding box center [1389, 273] width 47 height 14
click at [1288, 318] on font "Bosque" at bounding box center [1300, 316] width 44 height 14
click at [1223, 327] on button "Amar" at bounding box center [1225, 316] width 55 height 30
click at [1370, 317] on font "Madera ($2)" at bounding box center [1392, 316] width 66 height 14
click at [1326, 351] on font "Gris" at bounding box center [1331, 358] width 24 height 14
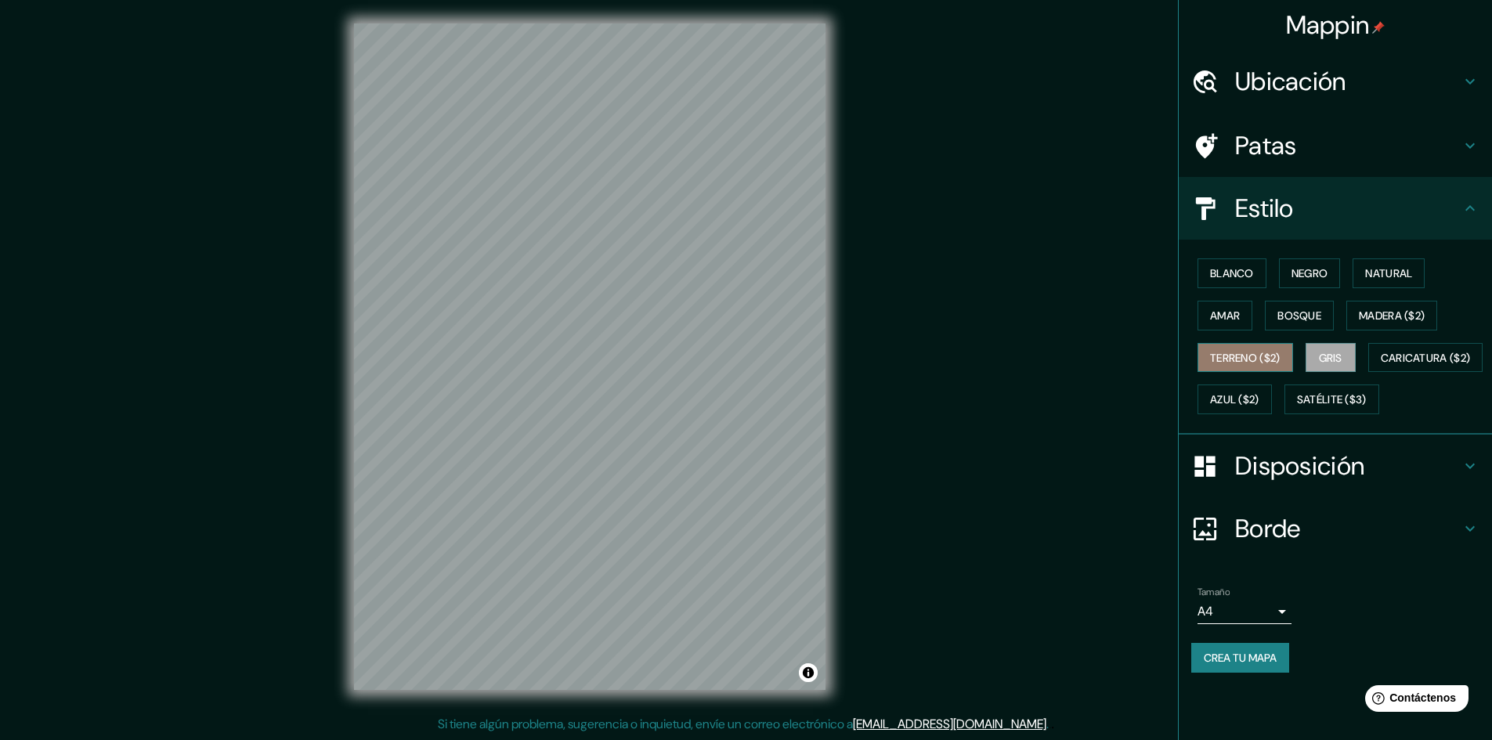
click at [1226, 352] on font "Terreno ($2)" at bounding box center [1245, 358] width 71 height 14
click at [1381, 365] on font "Caricatura ($2)" at bounding box center [1426, 358] width 90 height 14
click at [1260, 401] on font "Azul ($2)" at bounding box center [1234, 400] width 49 height 14
click at [1211, 312] on font "Amar" at bounding box center [1225, 316] width 30 height 14
click at [1219, 272] on font "Blanco" at bounding box center [1232, 273] width 44 height 14
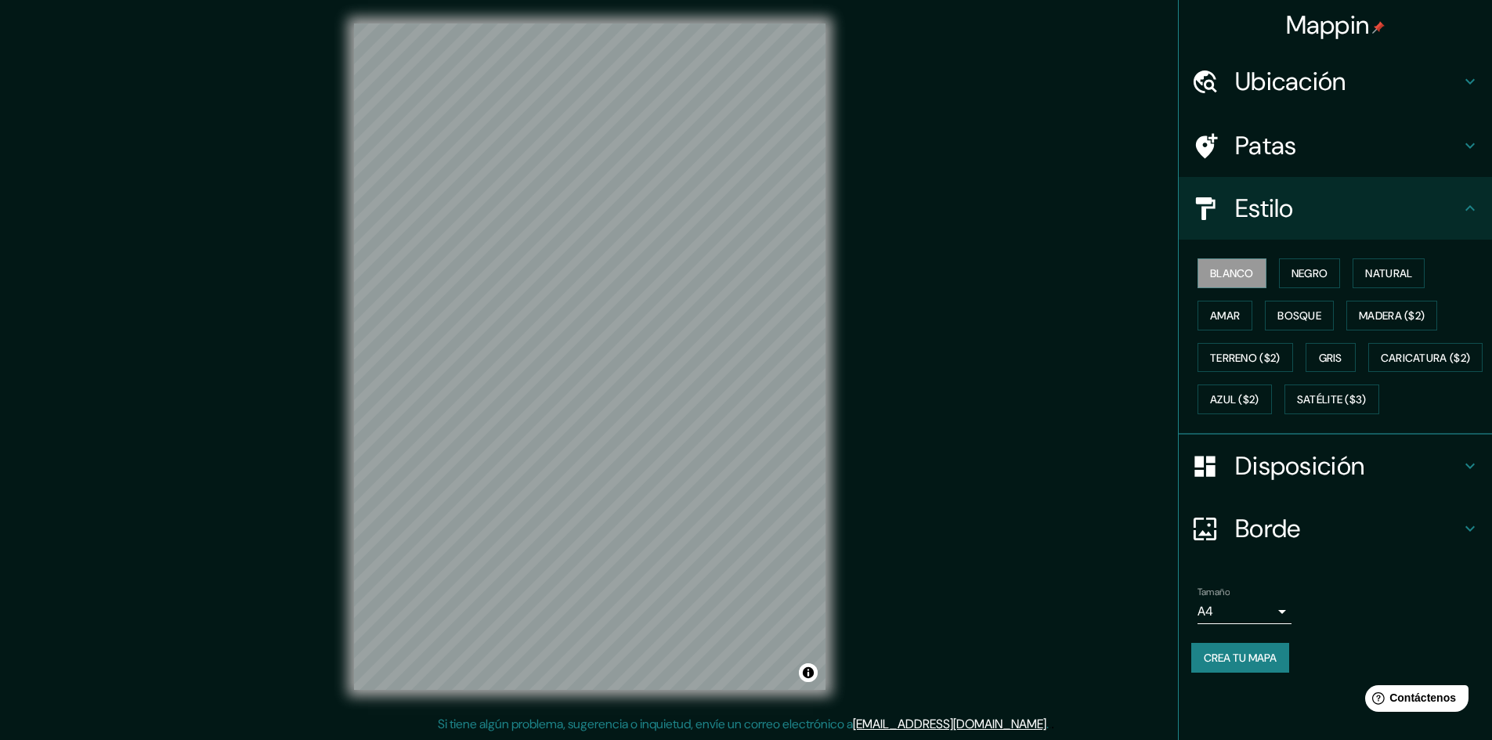
click at [1279, 262] on div "Blanco Negro Natural Amar Bosque Madera ($2) Terreno ($2) Gris Caricatura ($2) …" at bounding box center [1342, 336] width 301 height 168
click at [1296, 283] on font "Negro" at bounding box center [1310, 273] width 37 height 20
click at [1376, 268] on font "Natural" at bounding box center [1389, 273] width 47 height 14
click at [1313, 301] on button "Bosque" at bounding box center [1299, 316] width 69 height 30
click at [1203, 316] on button "Amar" at bounding box center [1225, 316] width 55 height 30
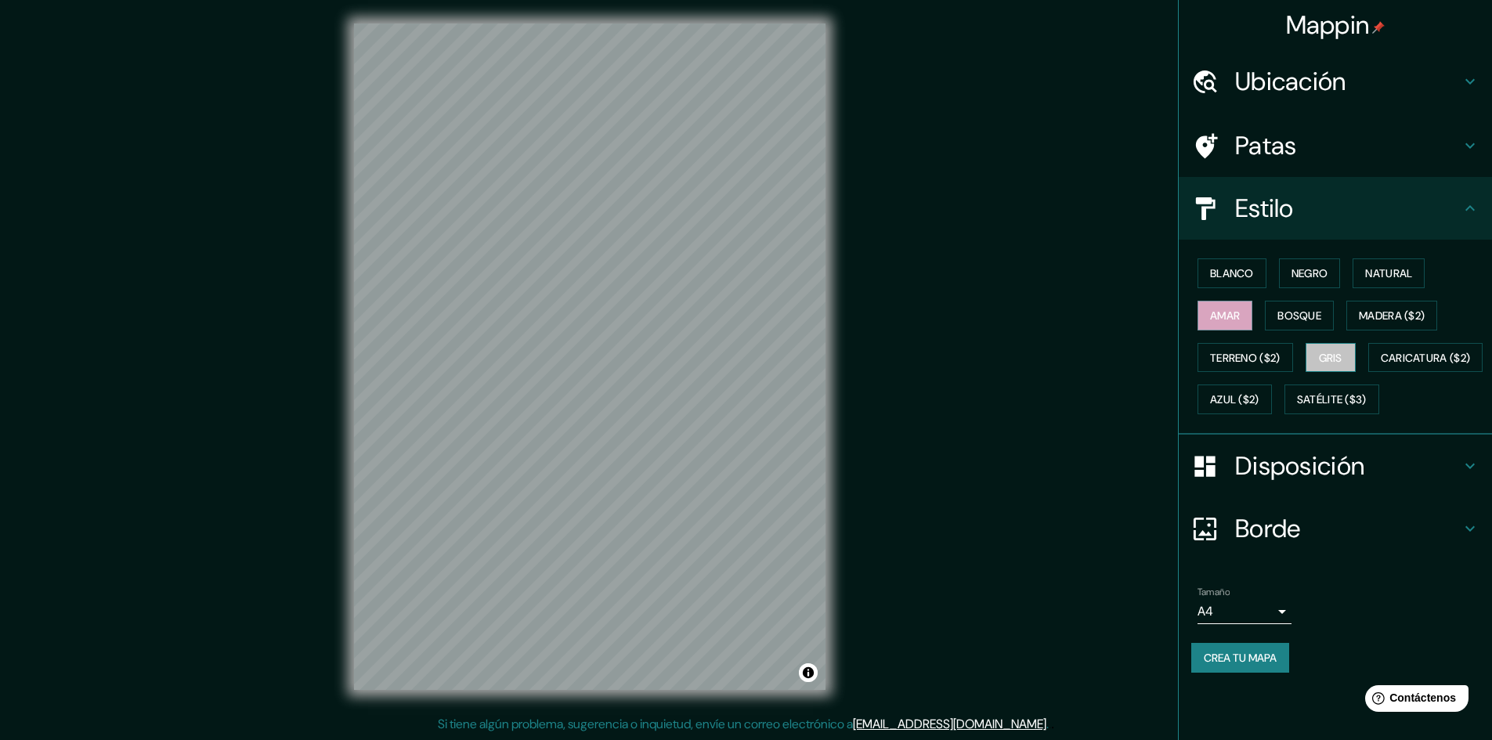
click at [1319, 366] on button "Gris" at bounding box center [1331, 358] width 50 height 30
click at [1252, 665] on font "Crea tu mapa" at bounding box center [1240, 658] width 73 height 14
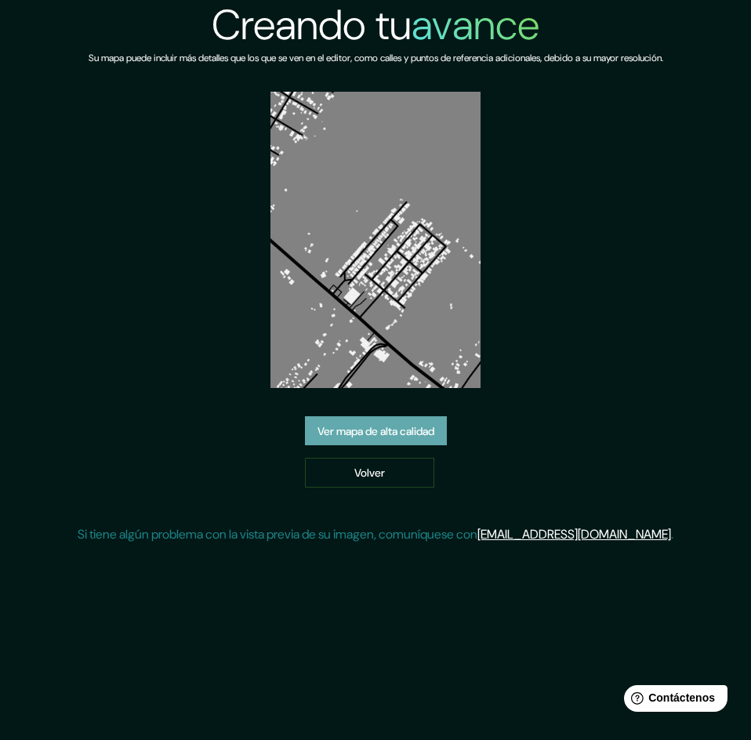
click at [349, 418] on link "Ver mapa de alta calidad" at bounding box center [376, 431] width 142 height 30
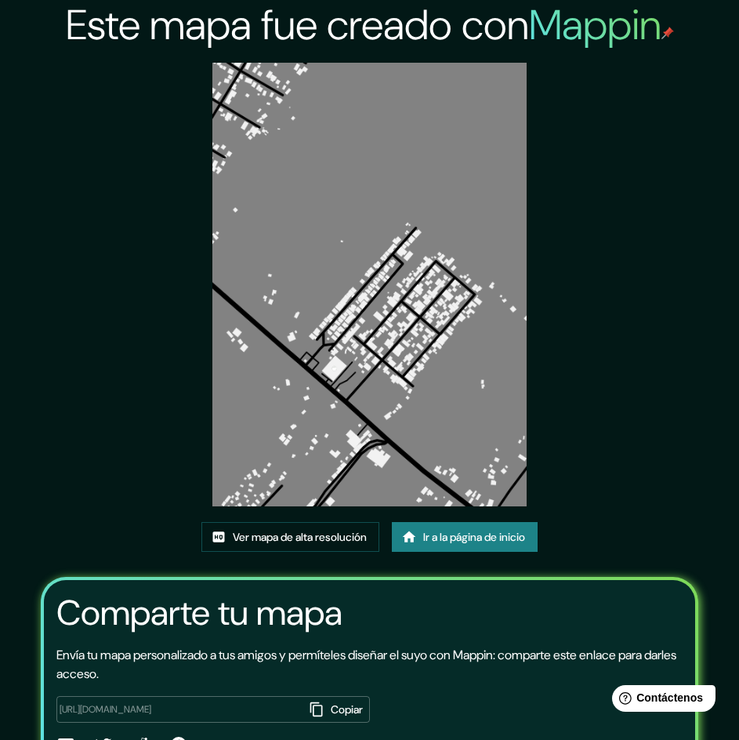
click at [324, 332] on img at bounding box center [368, 284] width 313 height 443
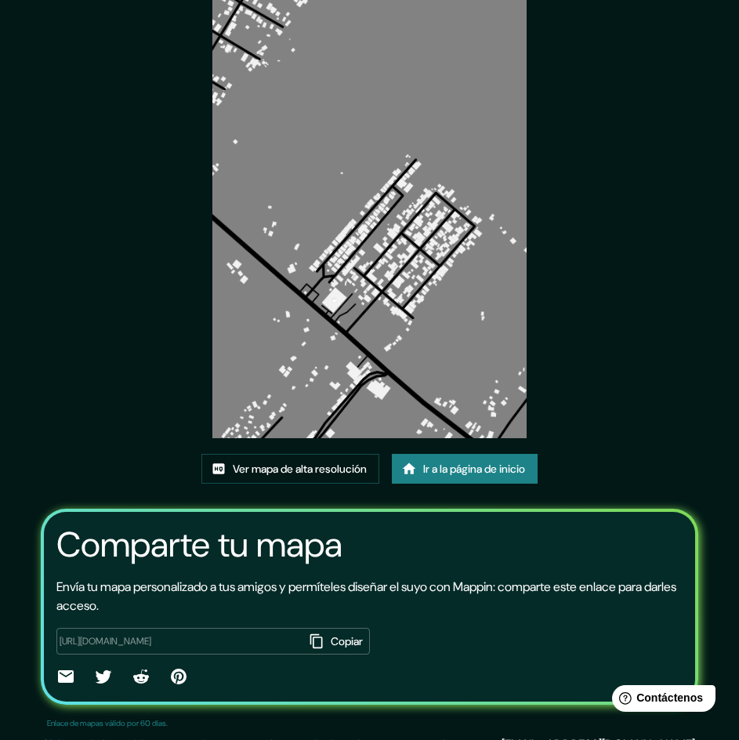
scroll to position [78, 0]
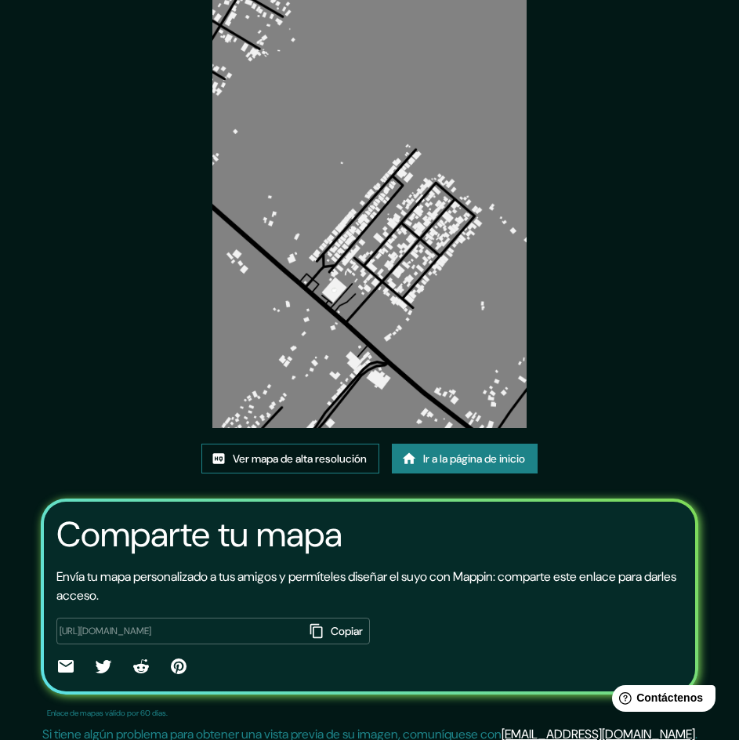
click at [311, 460] on font "Ver mapa de alta resolución" at bounding box center [300, 459] width 134 height 14
